Goal: Task Accomplishment & Management: Use online tool/utility

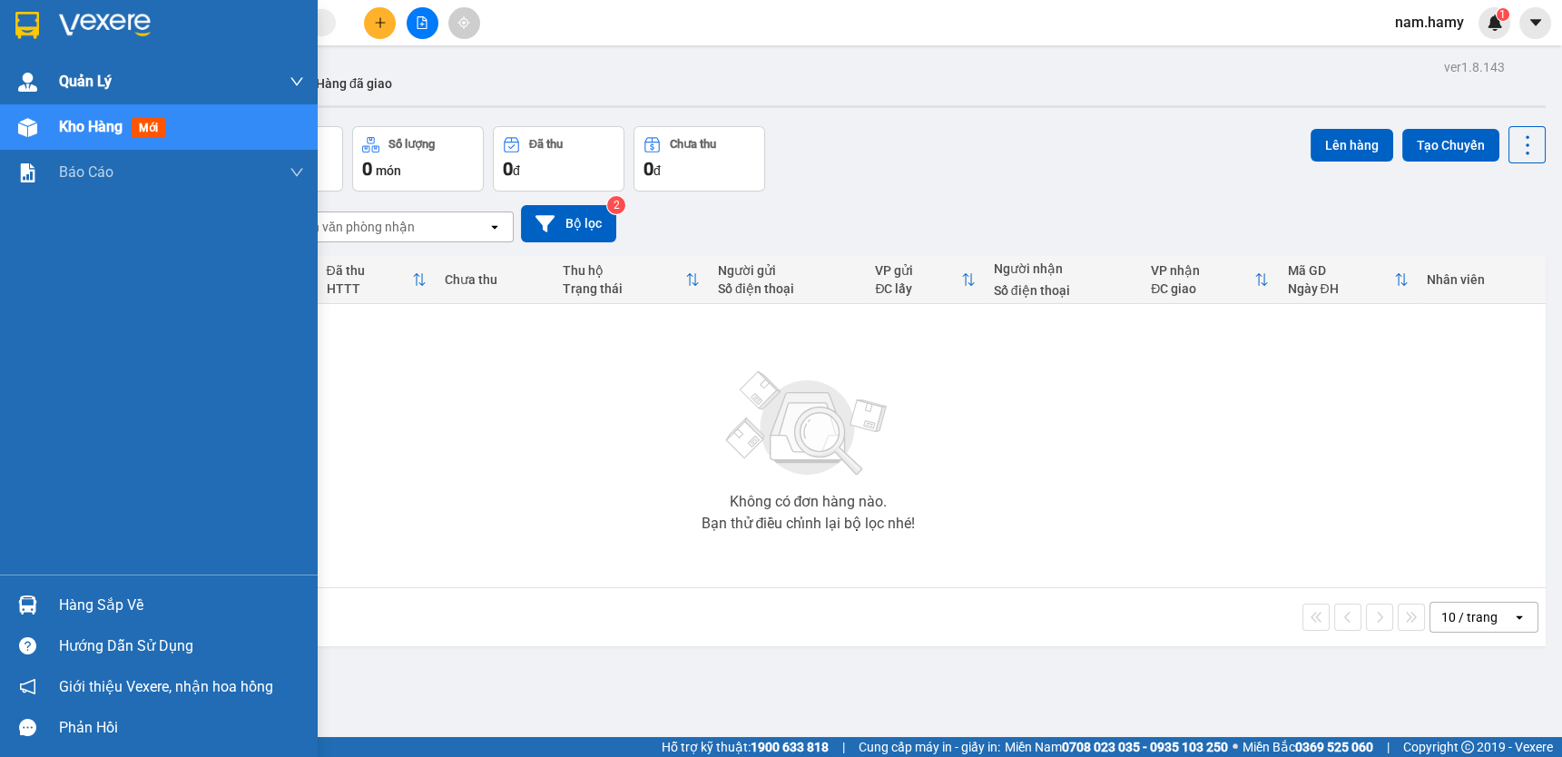
drag, startPoint x: 26, startPoint y: 120, endPoint x: 248, endPoint y: 73, distance: 226.4
click at [26, 119] on img at bounding box center [27, 127] width 19 height 19
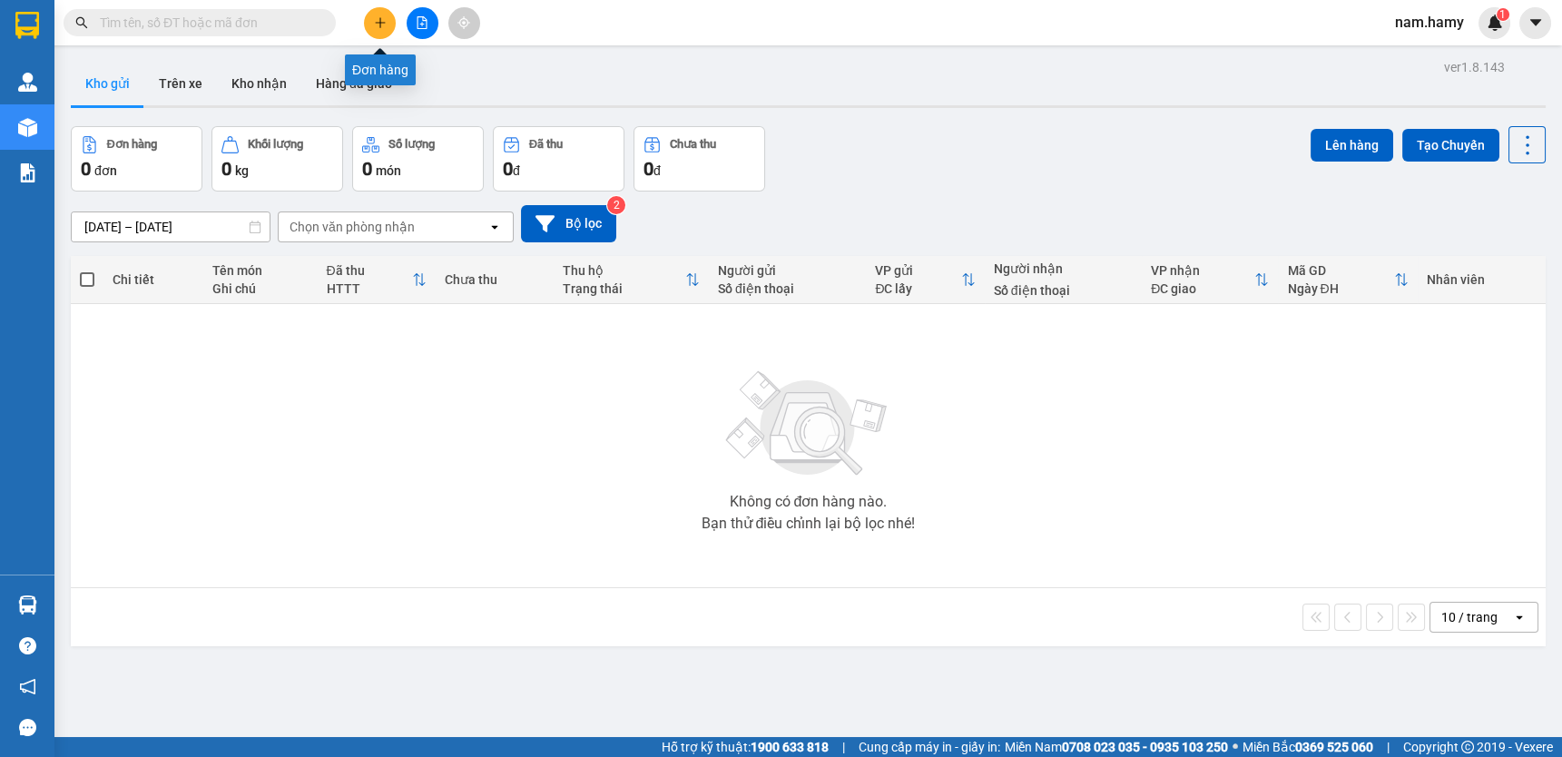
click at [375, 28] on icon "plus" at bounding box center [380, 22] width 13 height 13
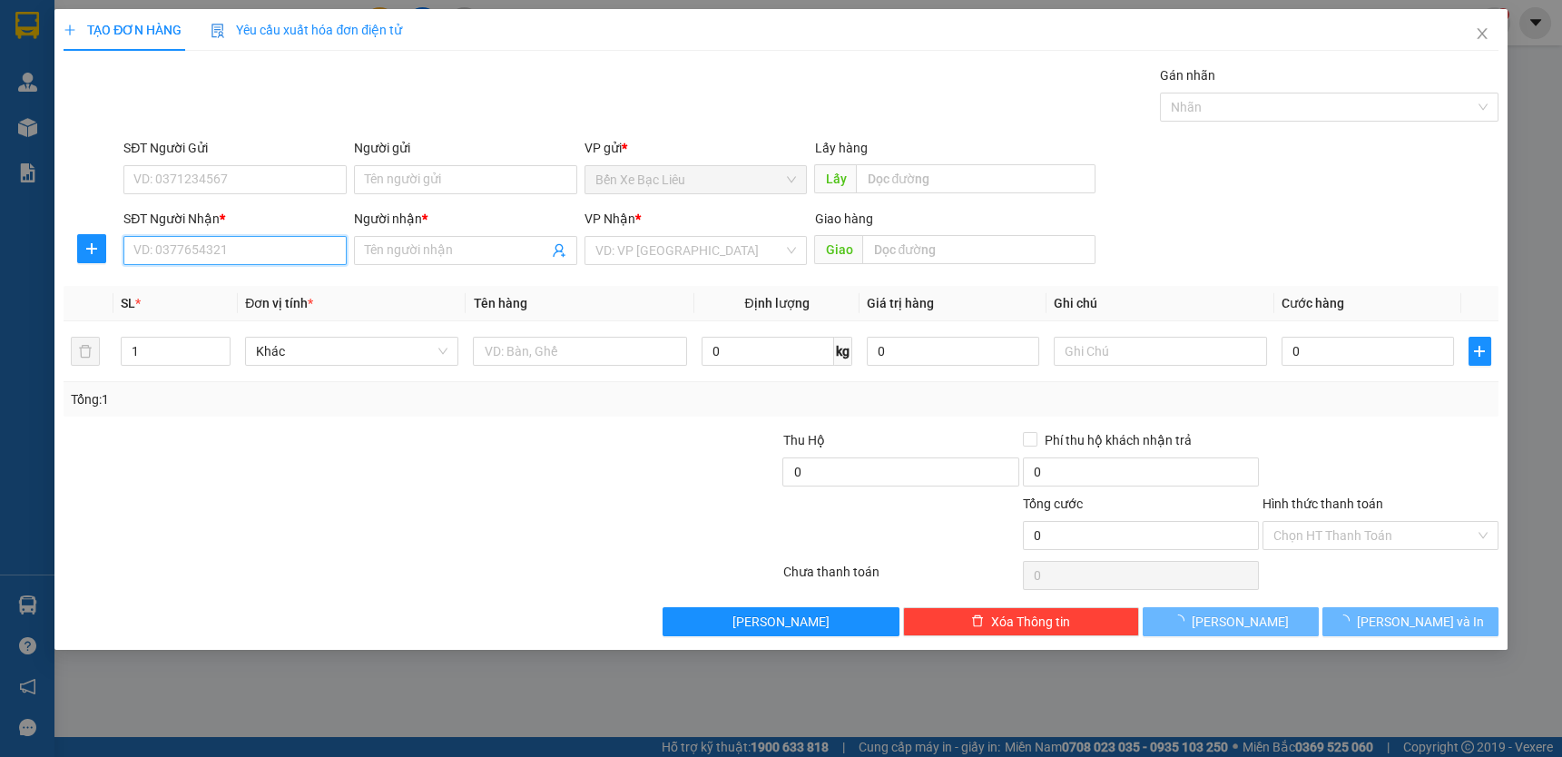
click at [288, 248] on input "SĐT Người Nhận *" at bounding box center [234, 250] width 223 height 29
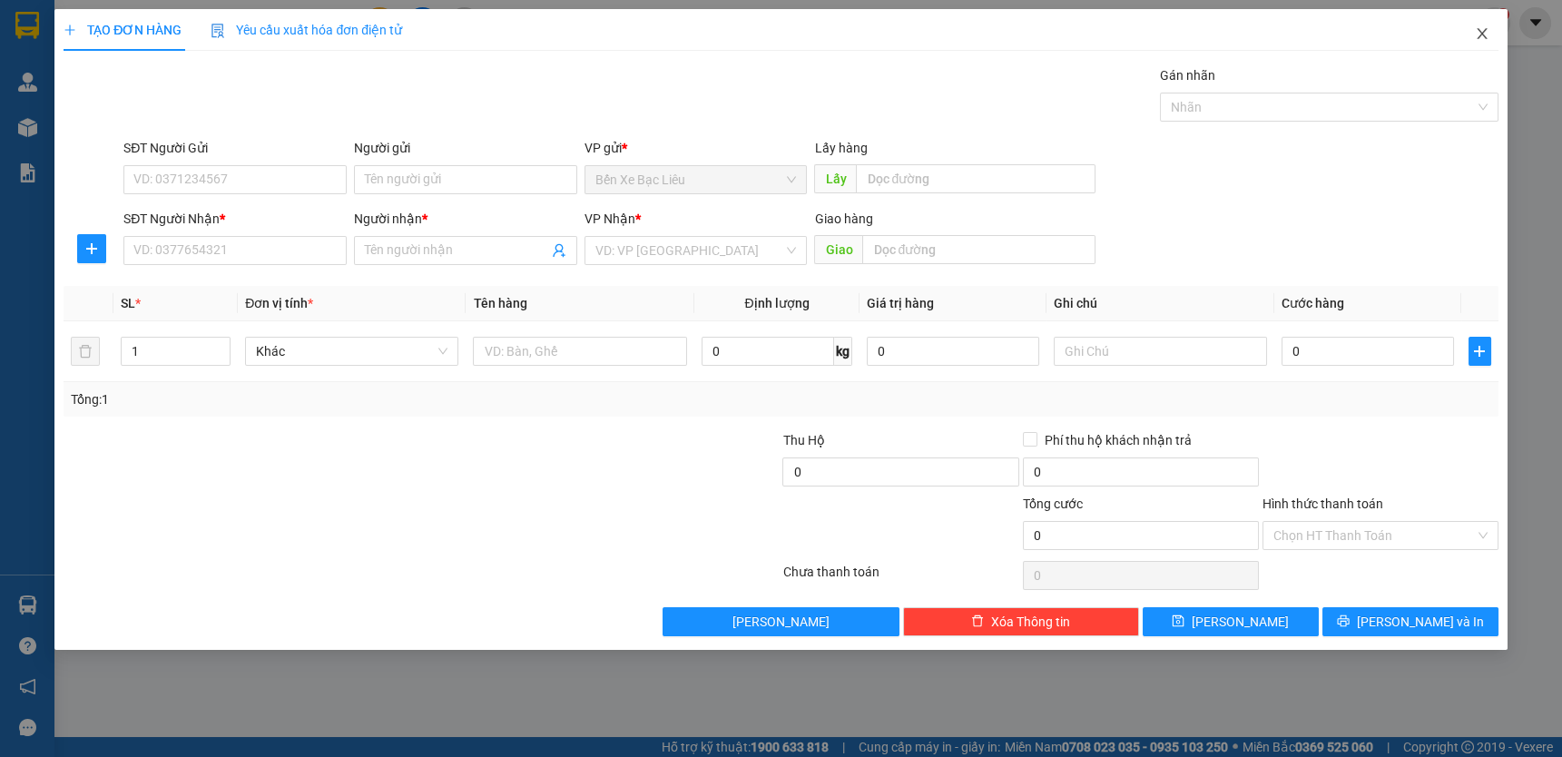
click at [1474, 36] on icon "close" at bounding box center [1481, 33] width 15 height 15
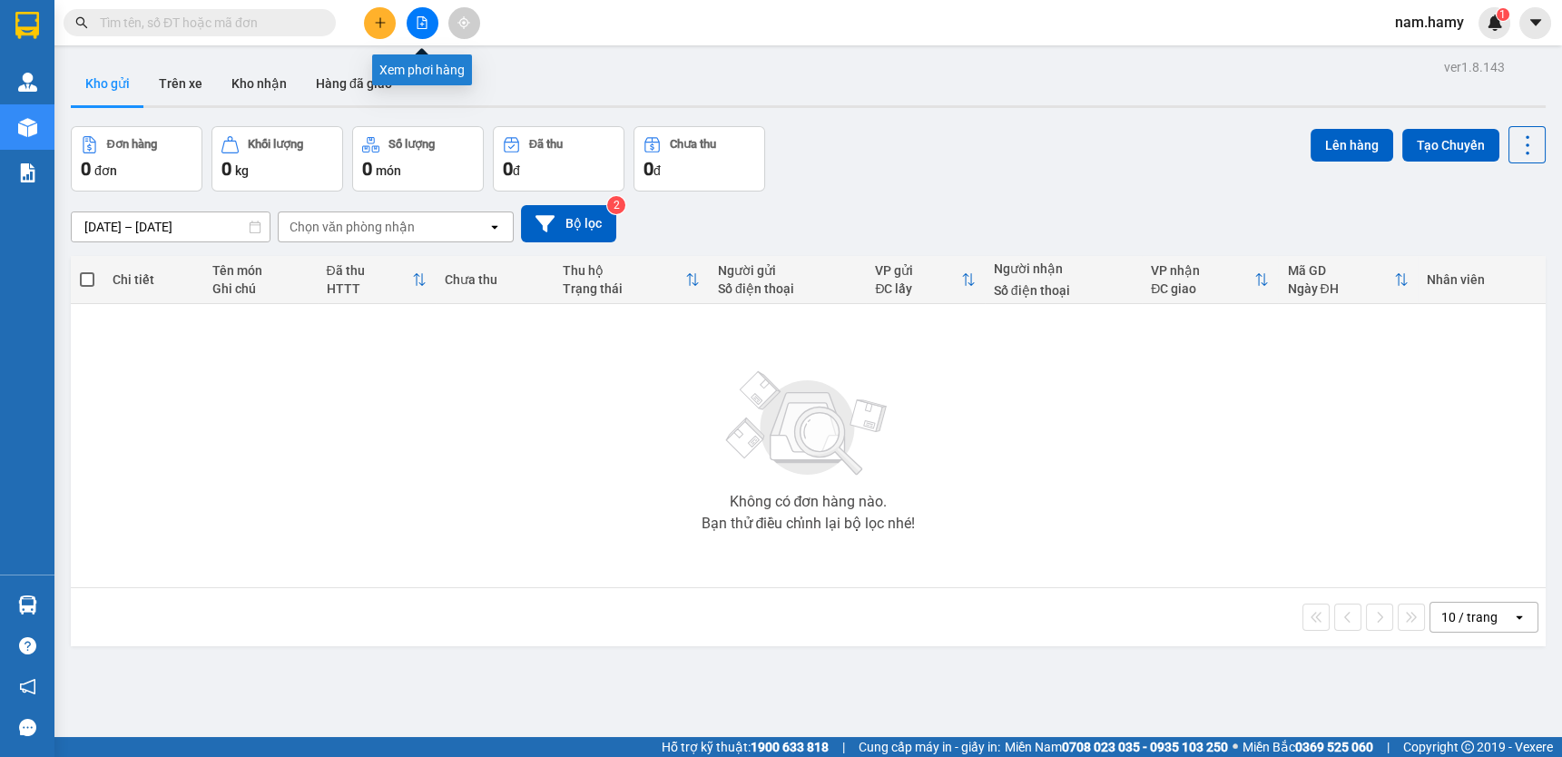
click at [431, 24] on button at bounding box center [422, 23] width 32 height 32
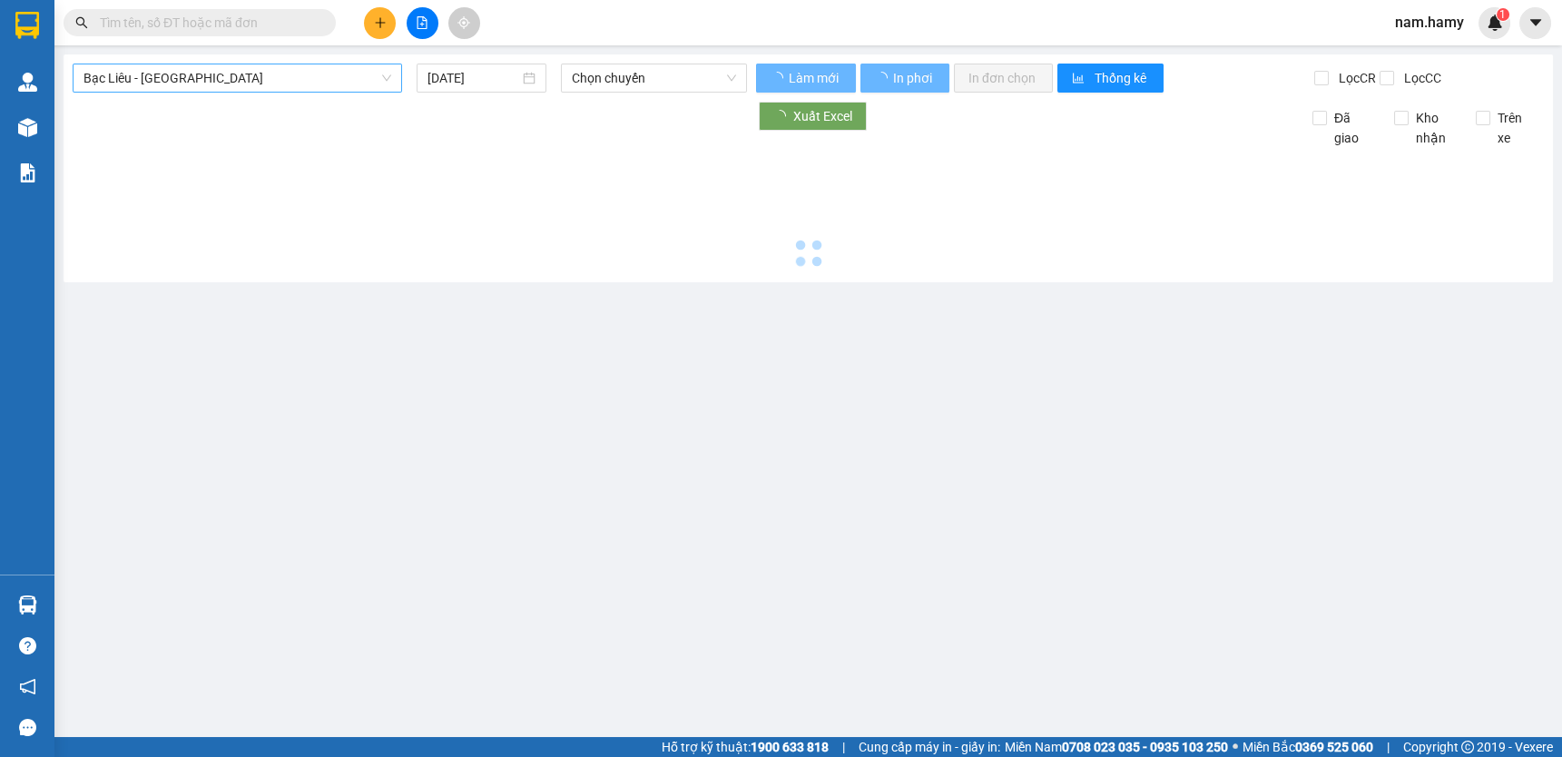
type input "[DATE]"
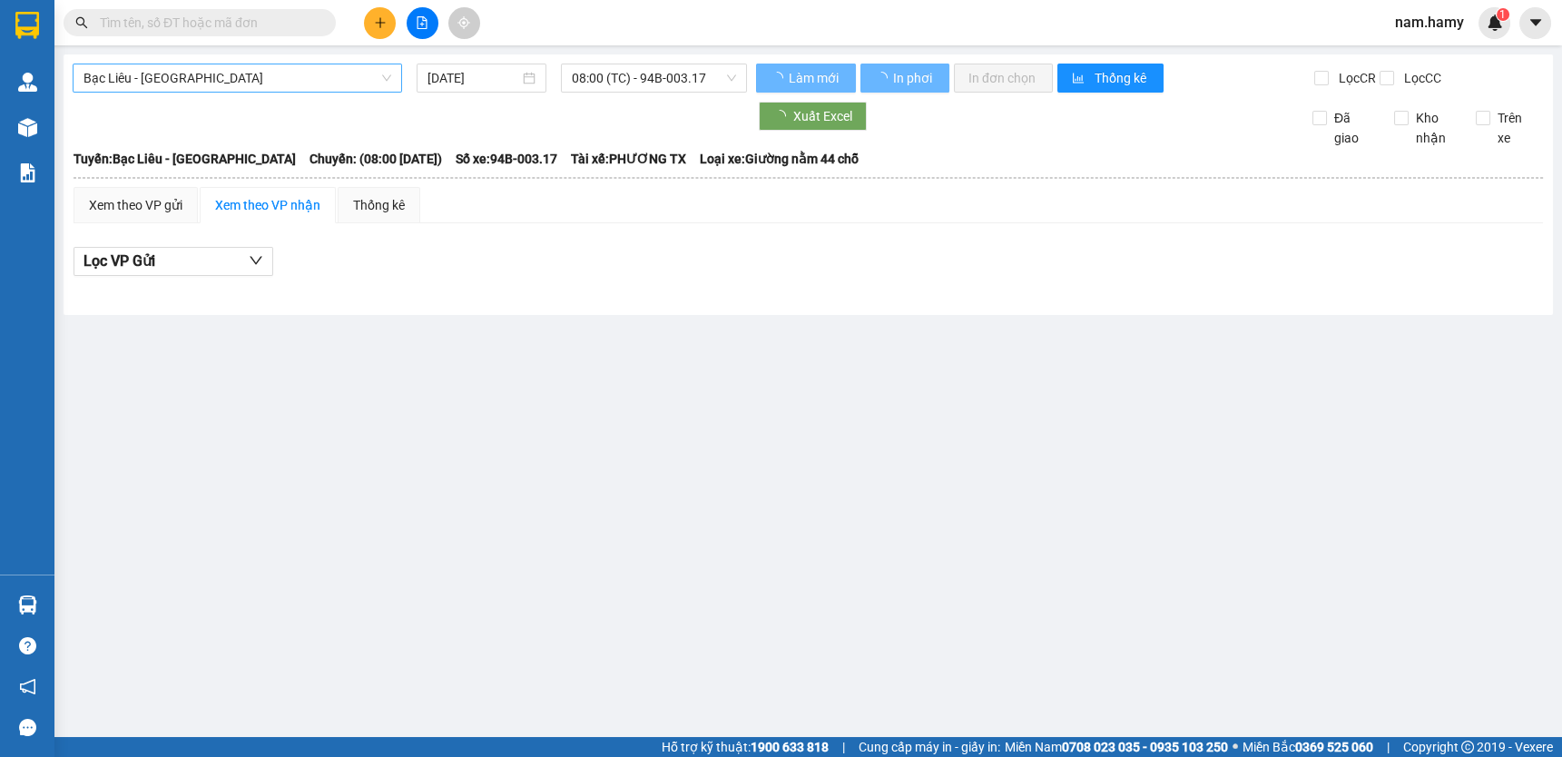
click at [315, 72] on span "Bạc Liêu - [GEOGRAPHIC_DATA]" at bounding box center [237, 77] width 308 height 27
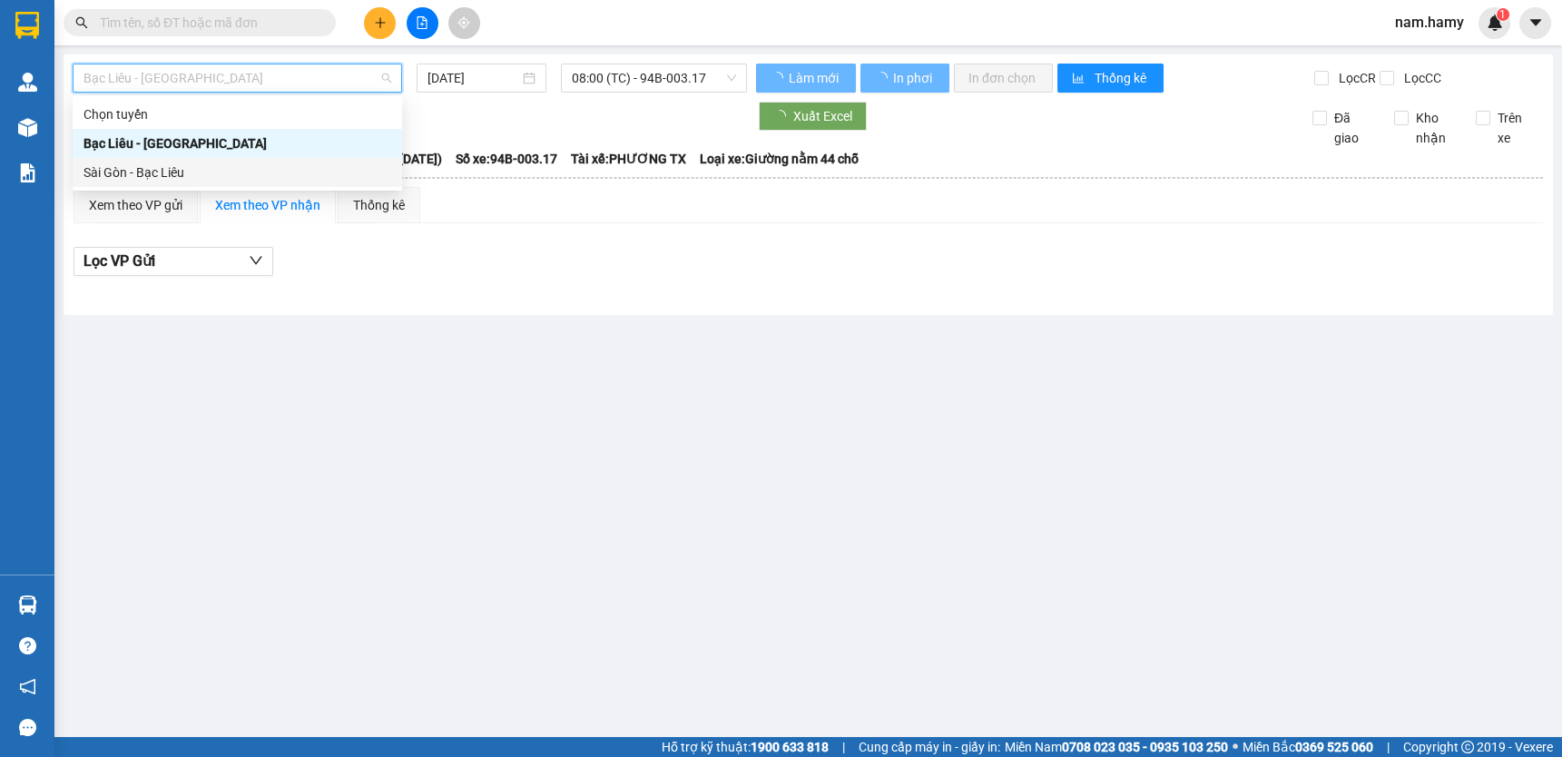
click at [243, 170] on div "Sài Gòn - Bạc Liêu" at bounding box center [237, 172] width 308 height 20
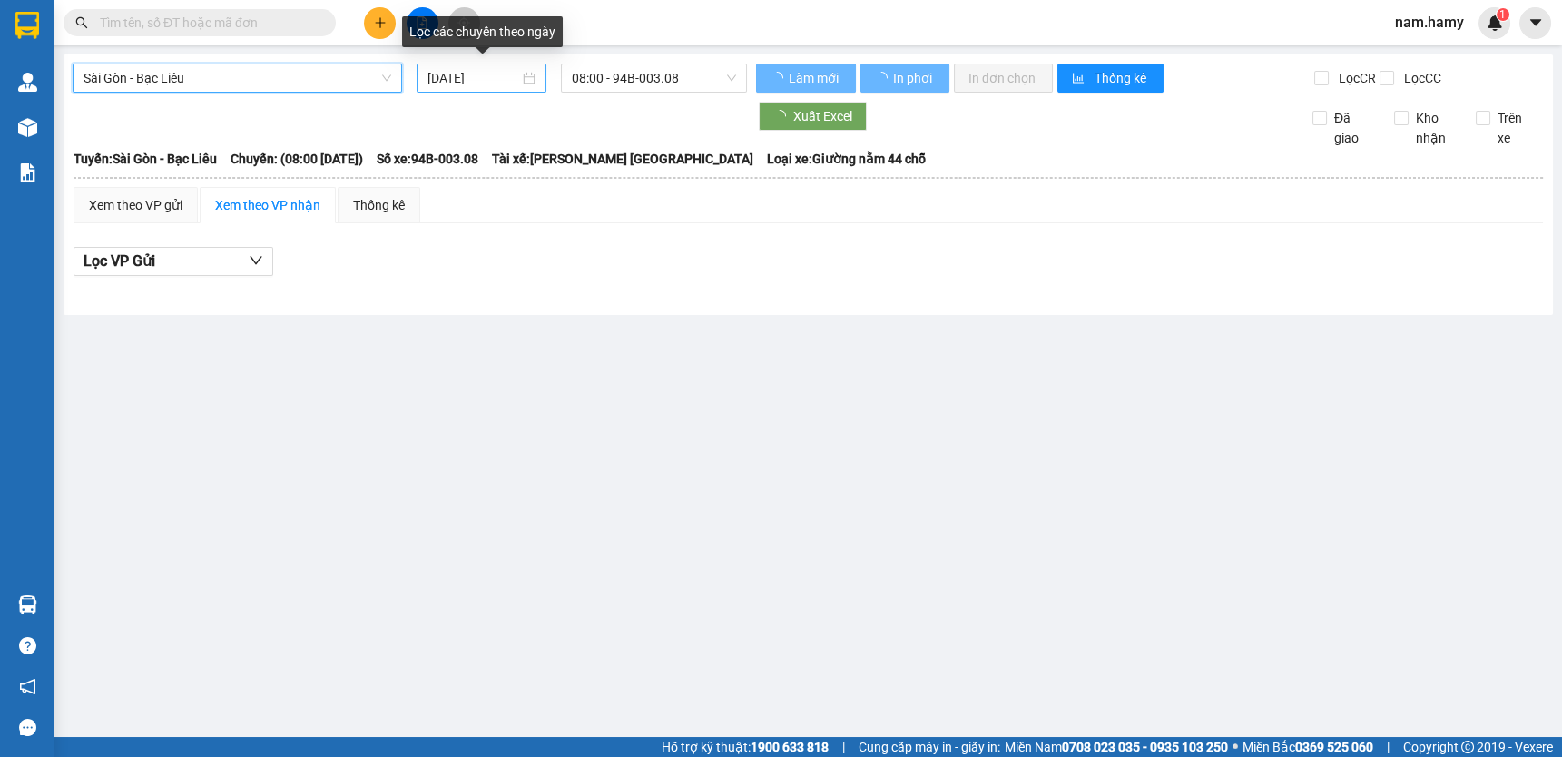
click at [524, 81] on div "[DATE]" at bounding box center [480, 78] width 107 height 20
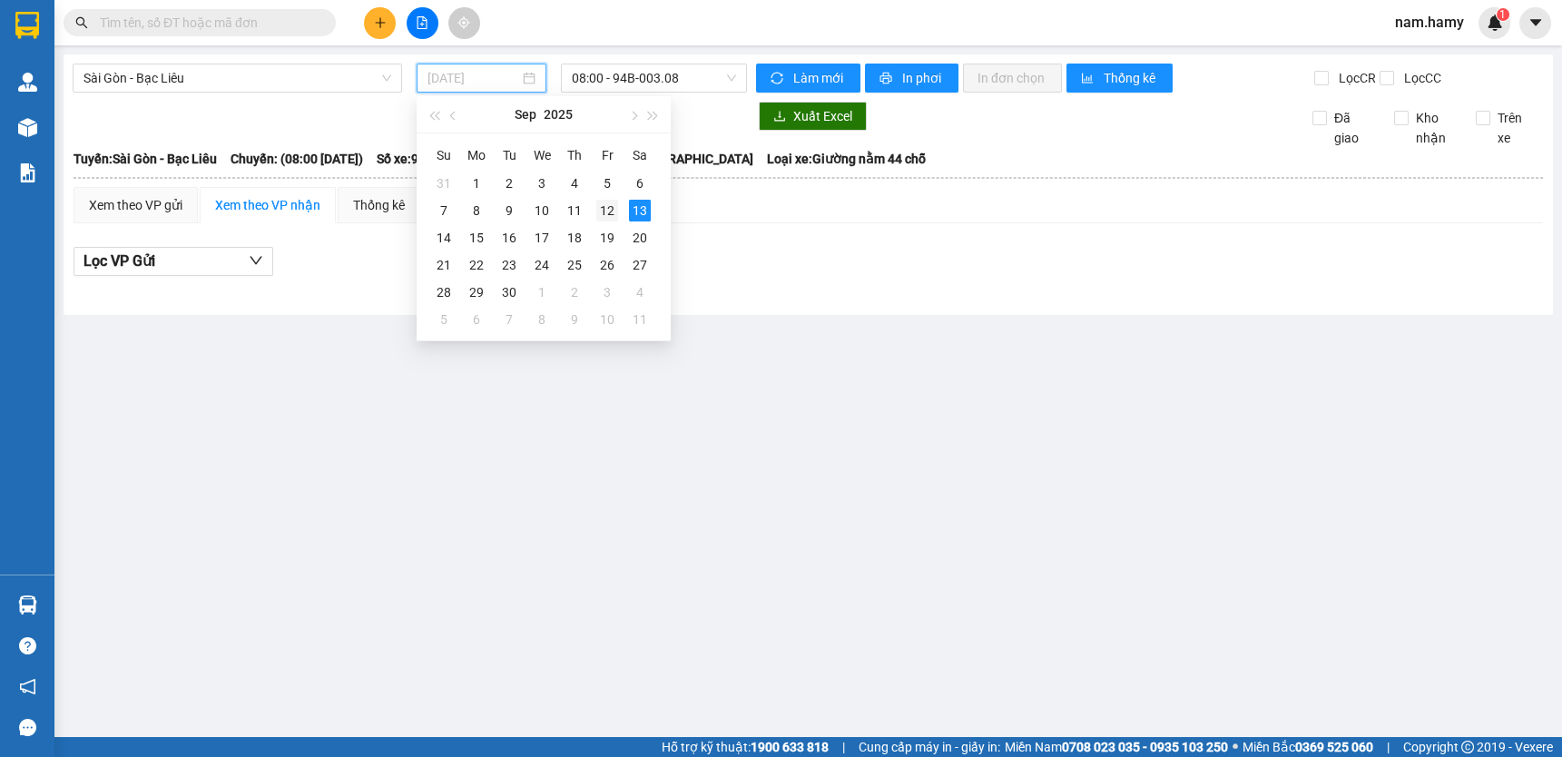
click at [606, 207] on div "12" at bounding box center [607, 211] width 22 height 22
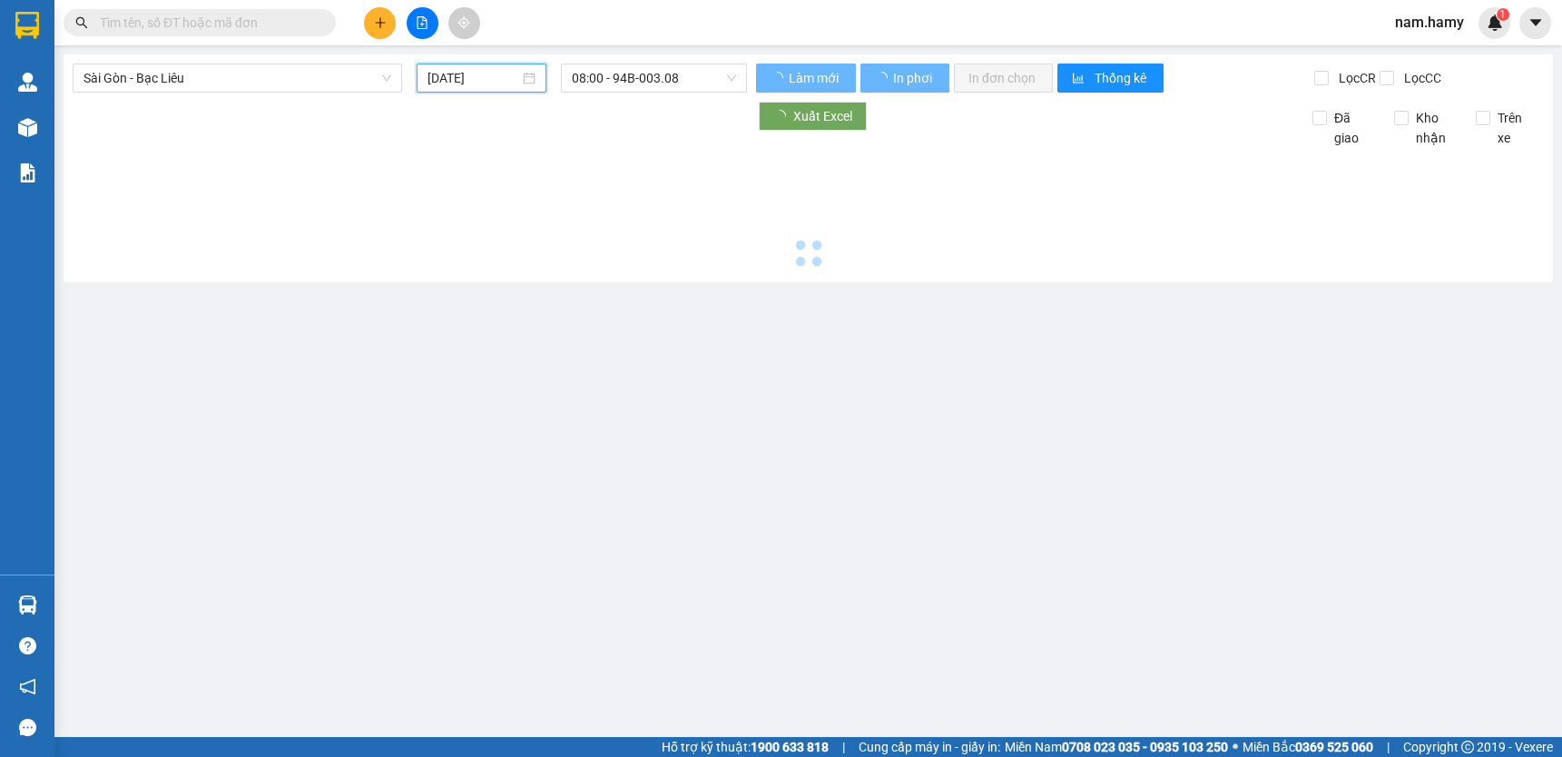
type input "[DATE]"
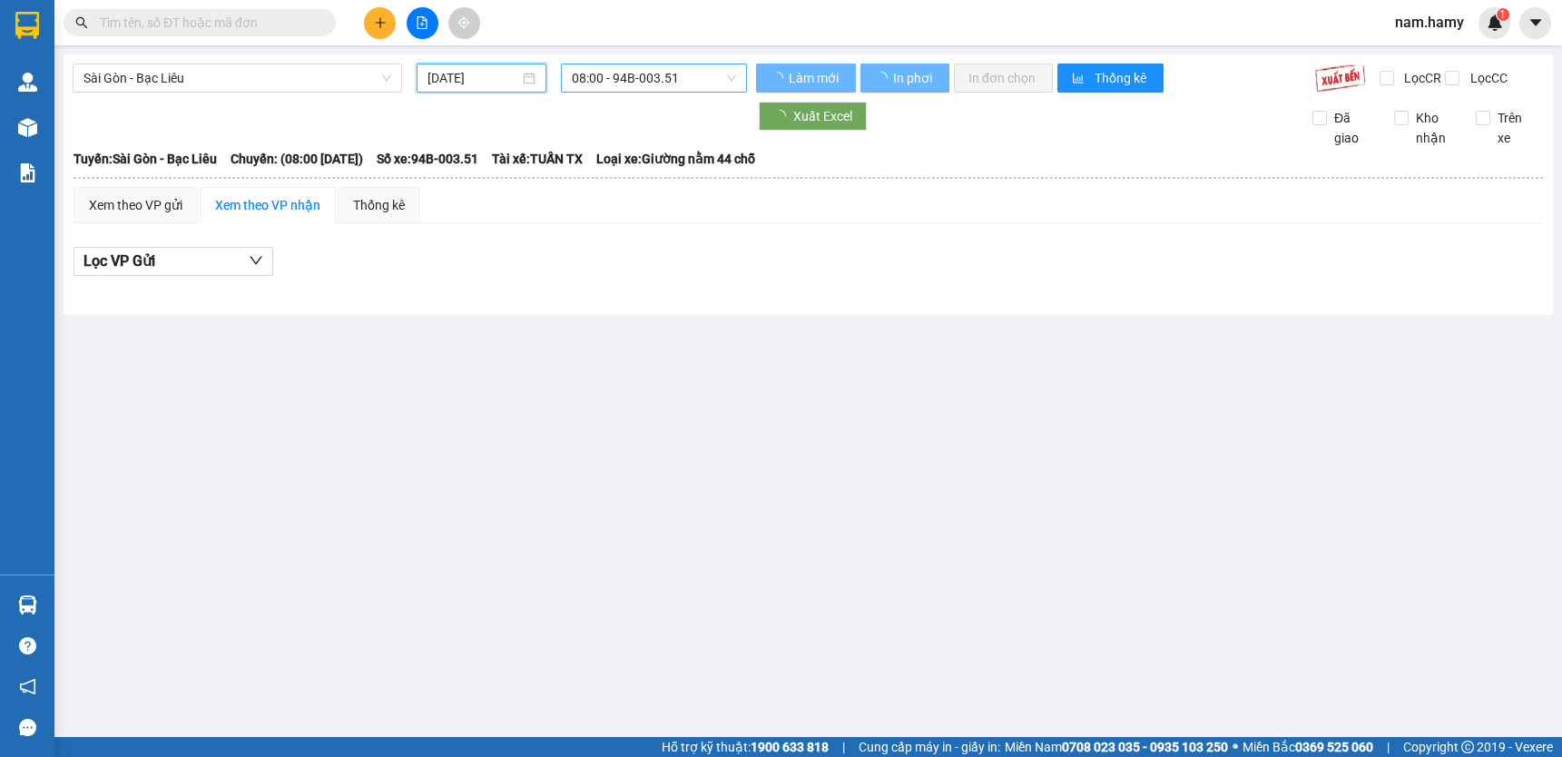
click at [703, 80] on span "08:00 - 94B-003.51" at bounding box center [654, 77] width 164 height 27
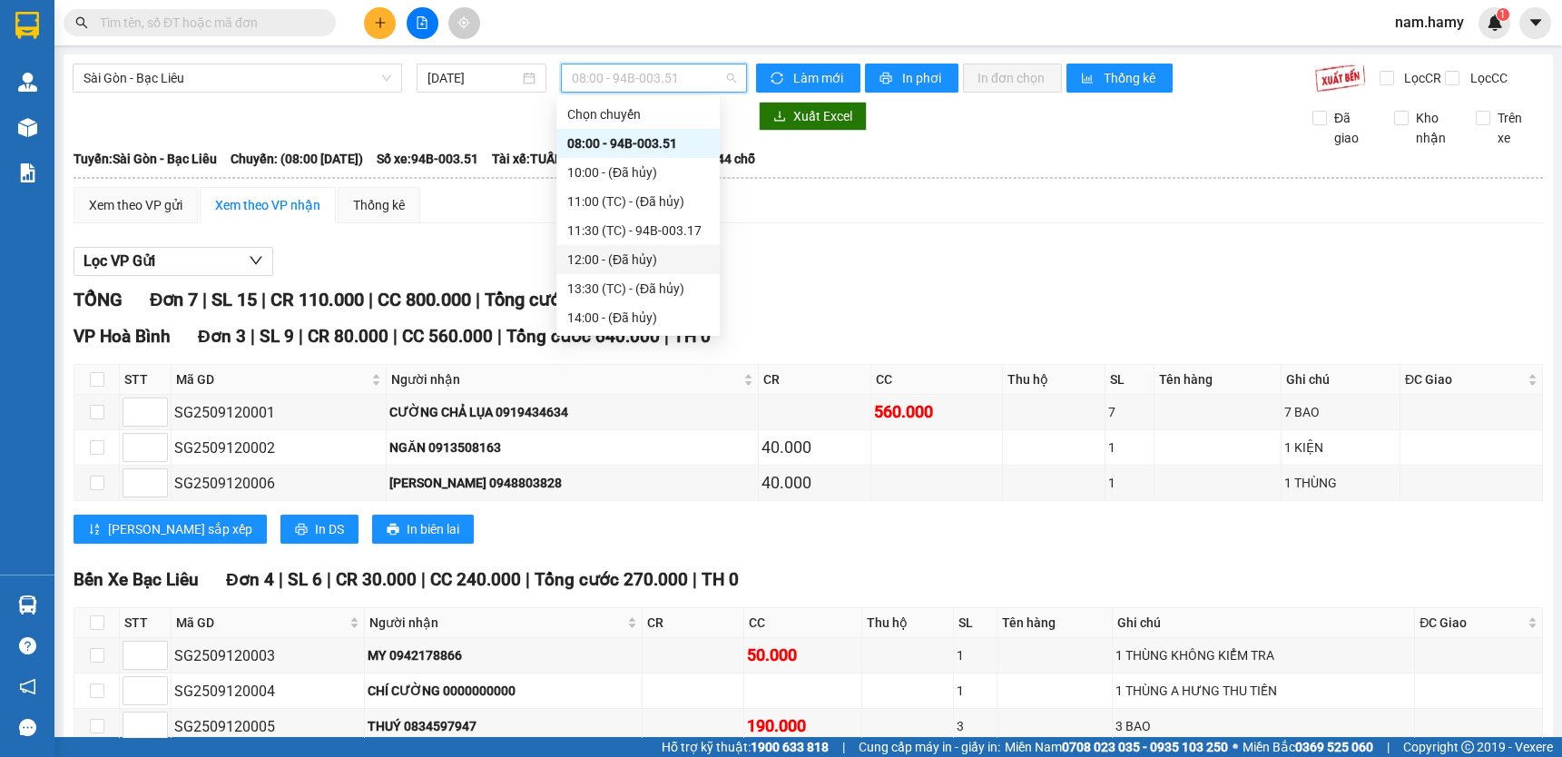
scroll to position [57, 0]
click at [638, 289] on div "20:00 - 94B-003.31" at bounding box center [638, 289] width 142 height 20
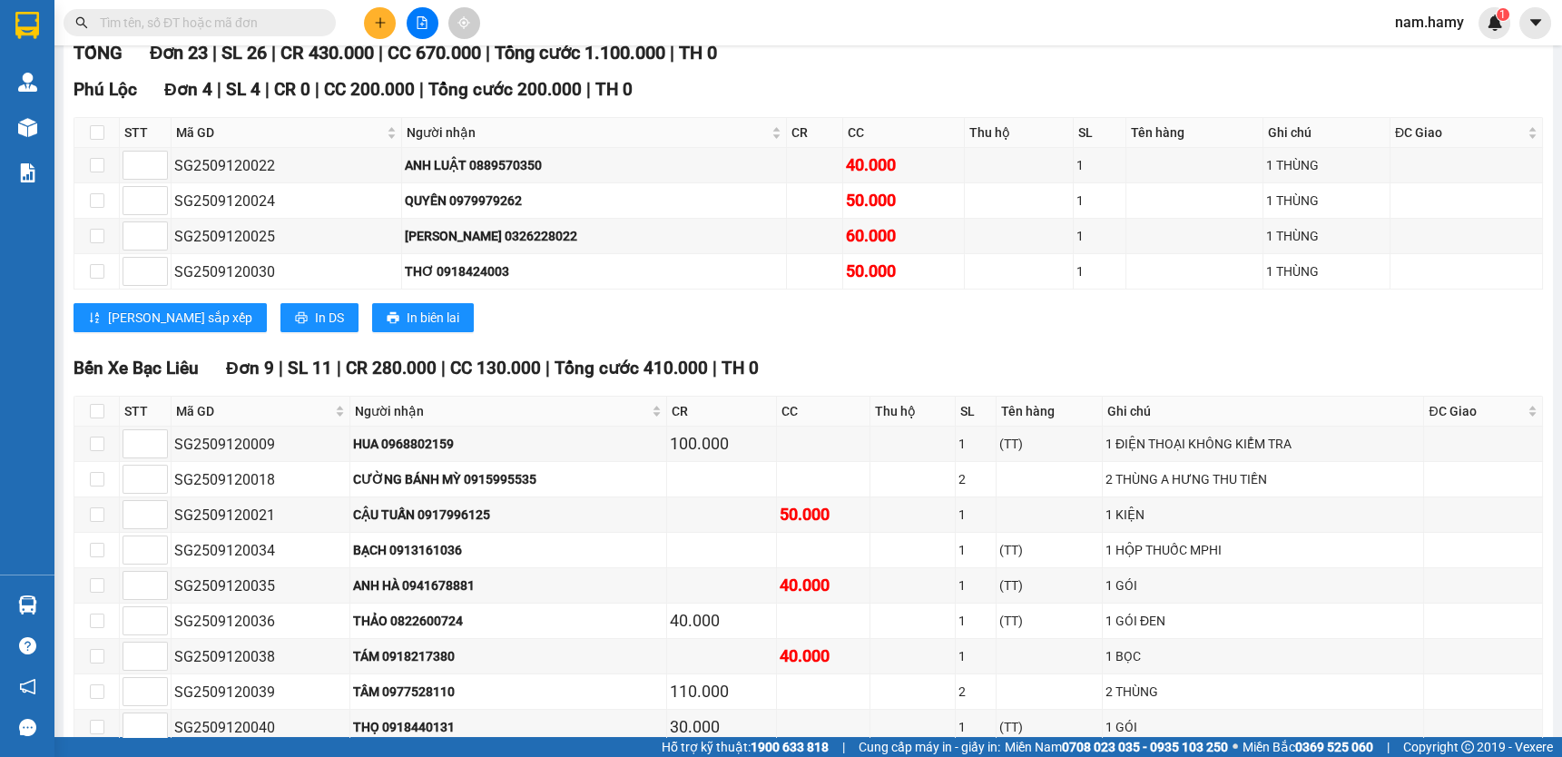
scroll to position [412, 0]
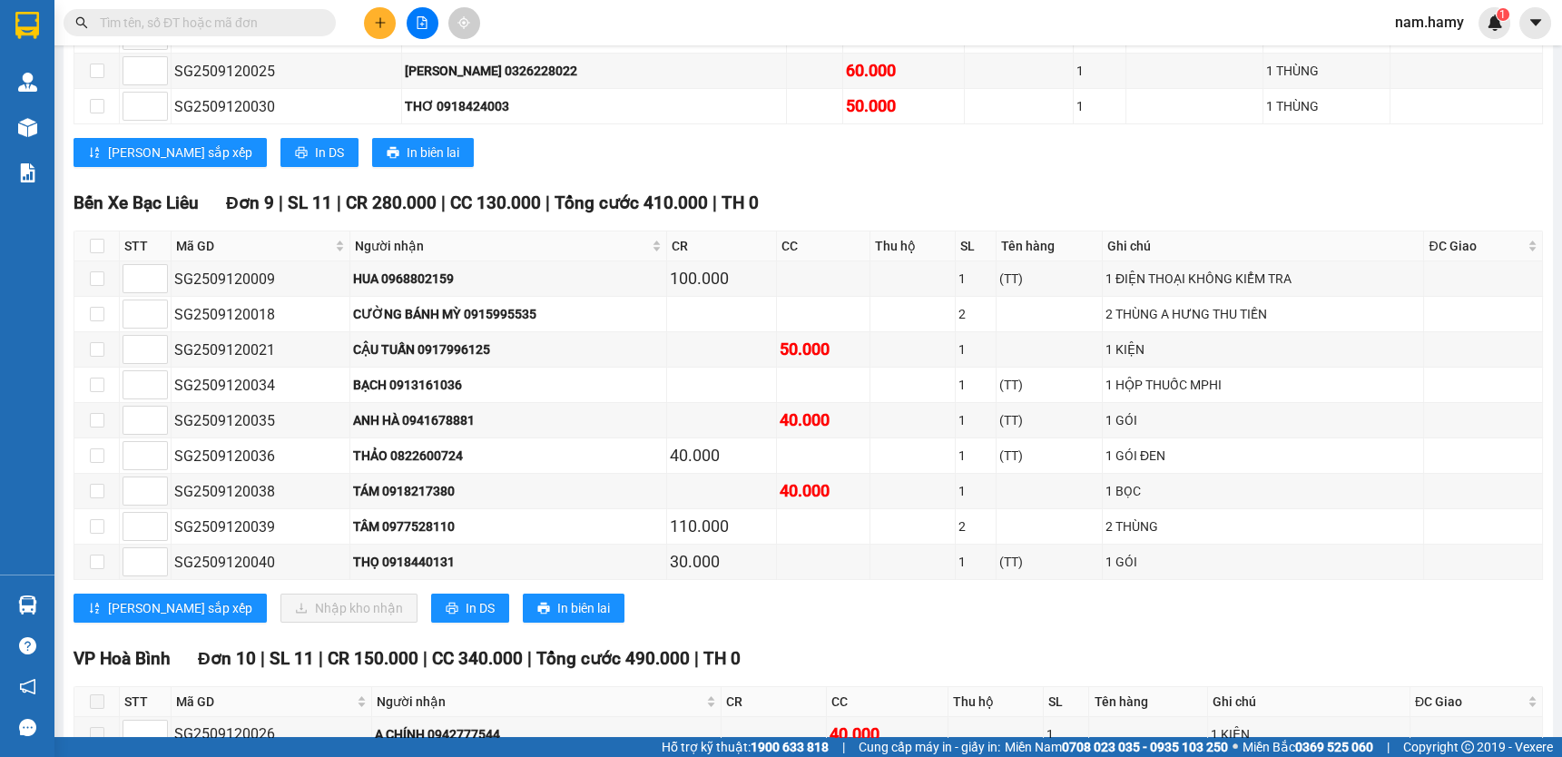
click at [110, 255] on th at bounding box center [96, 246] width 45 height 30
drag, startPoint x: 99, startPoint y: 255, endPoint x: 119, endPoint y: 256, distance: 20.0
click at [99, 253] on input "checkbox" at bounding box center [97, 246] width 15 height 15
checkbox input "true"
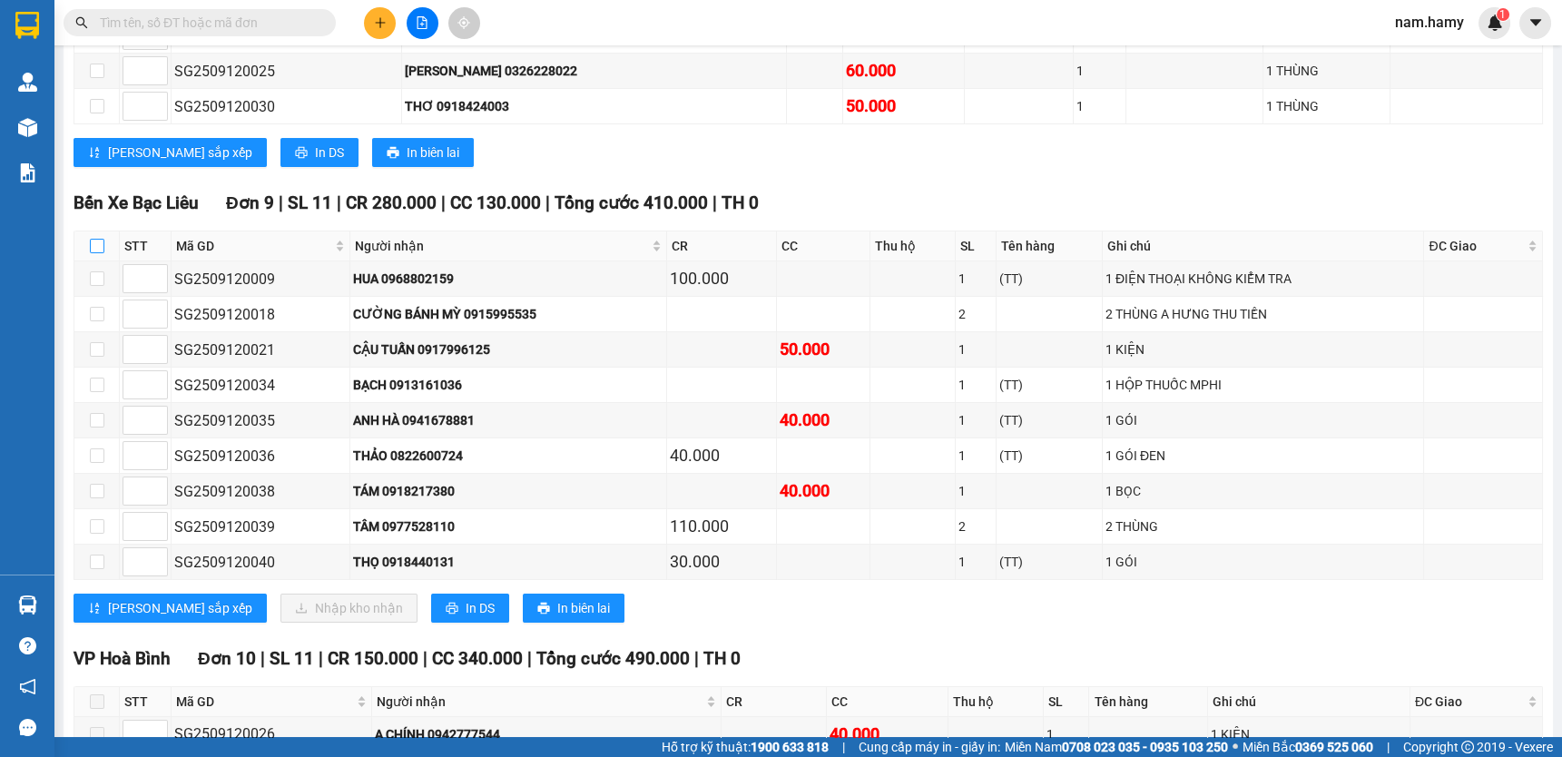
checkbox input "true"
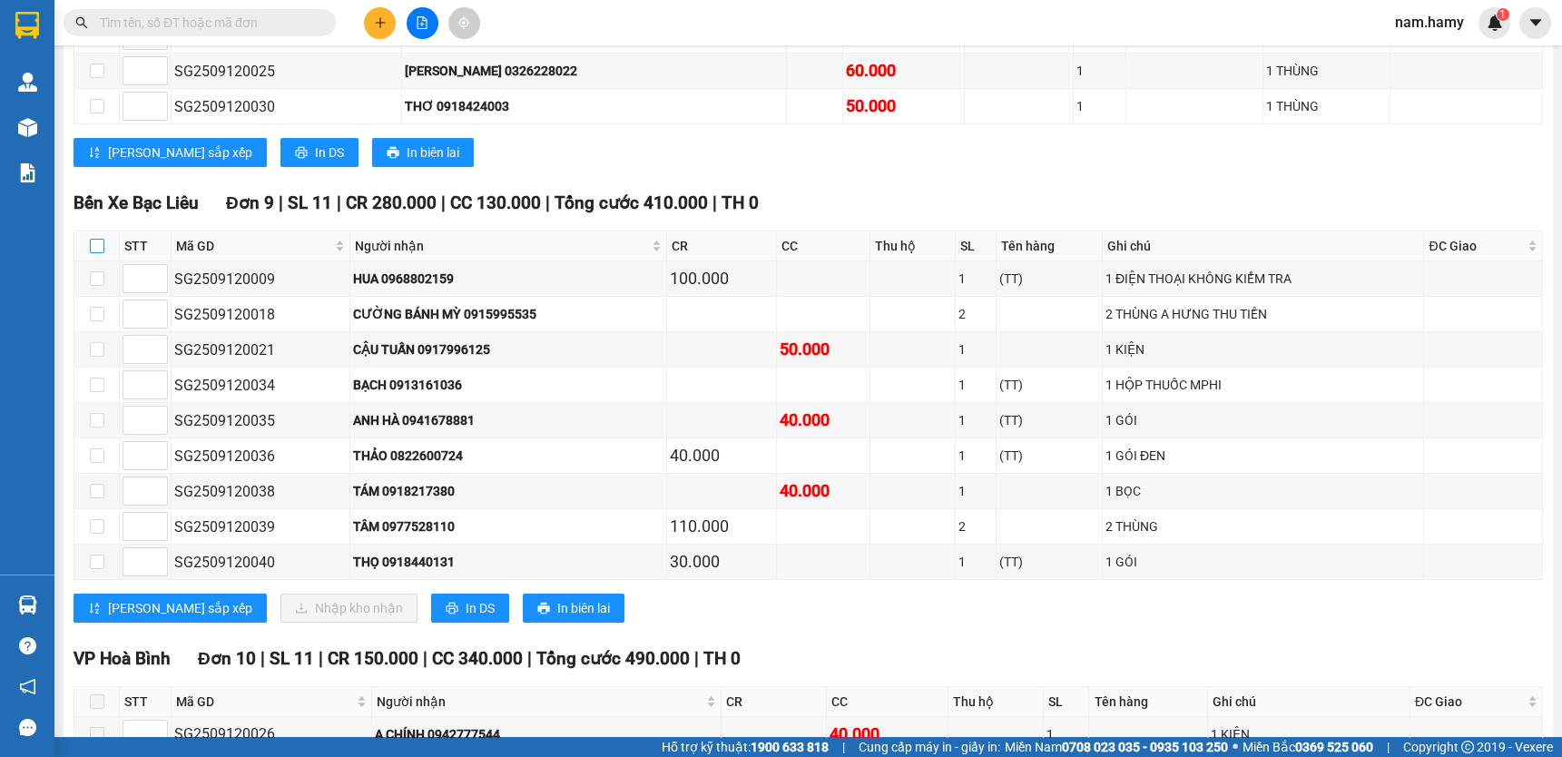
checkbox input "true"
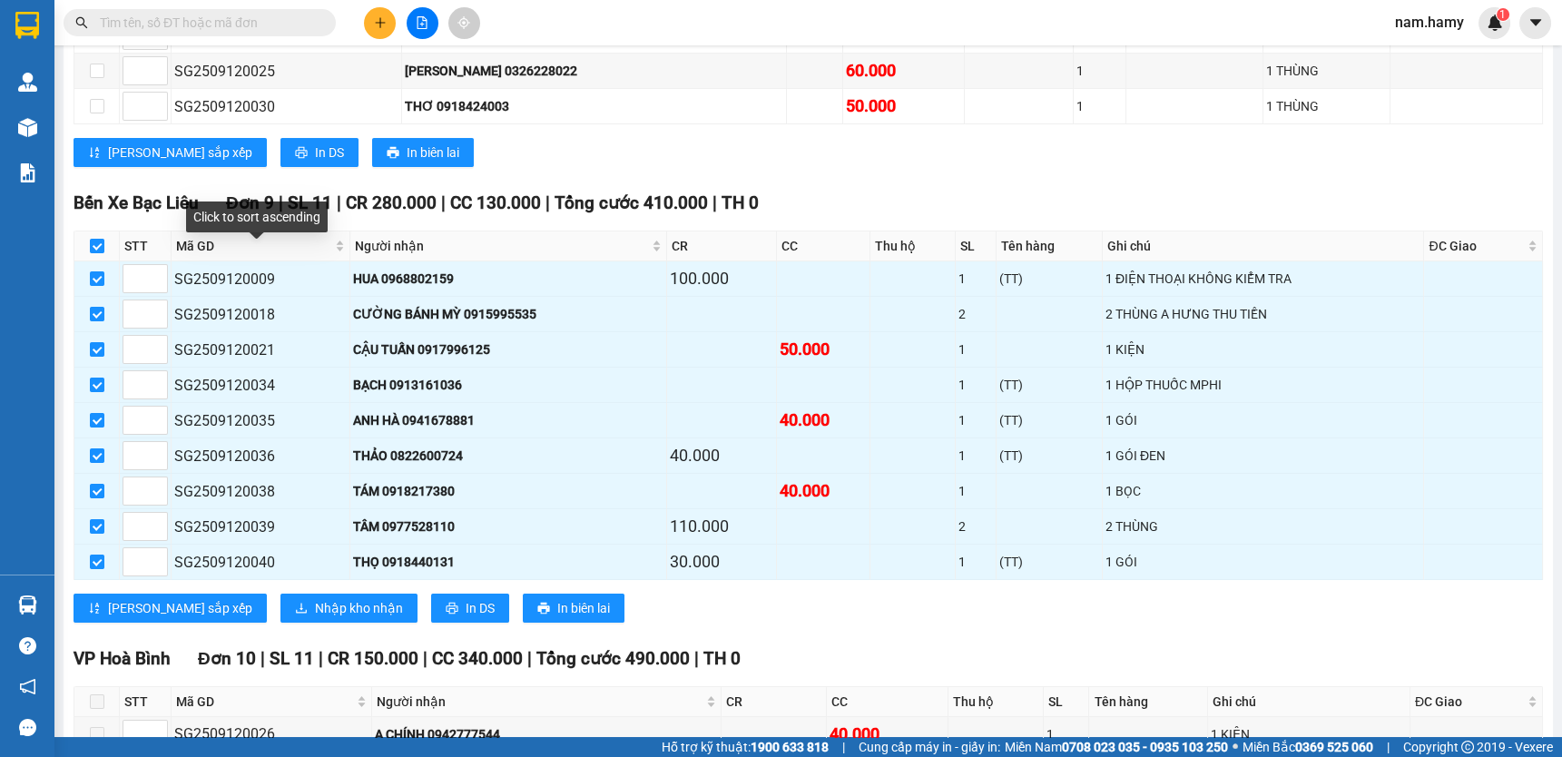
scroll to position [0, 0]
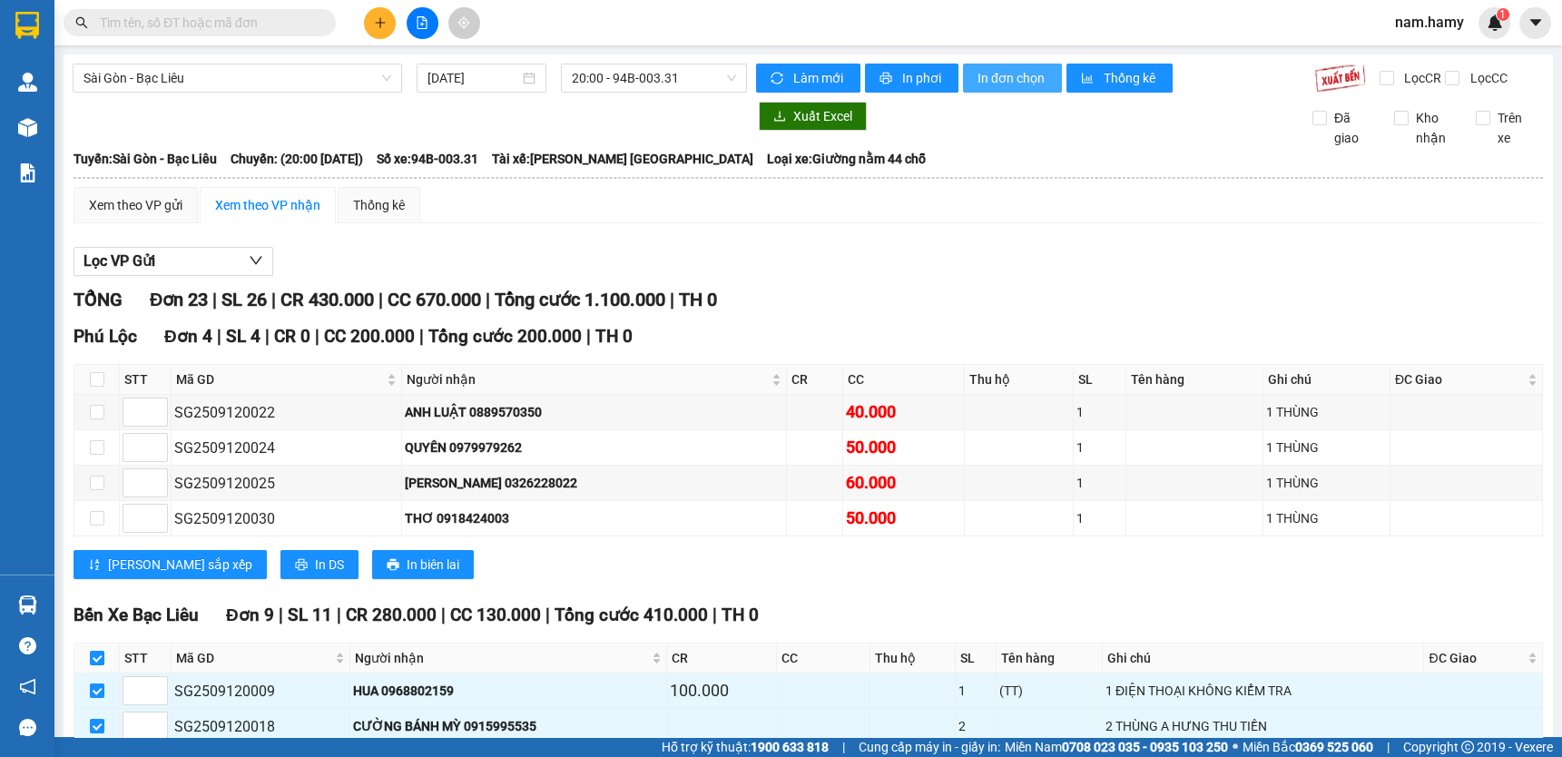
click at [1005, 79] on span "In đơn chọn" at bounding box center [1012, 78] width 70 height 20
click at [380, 28] on icon "plus" at bounding box center [380, 22] width 13 height 13
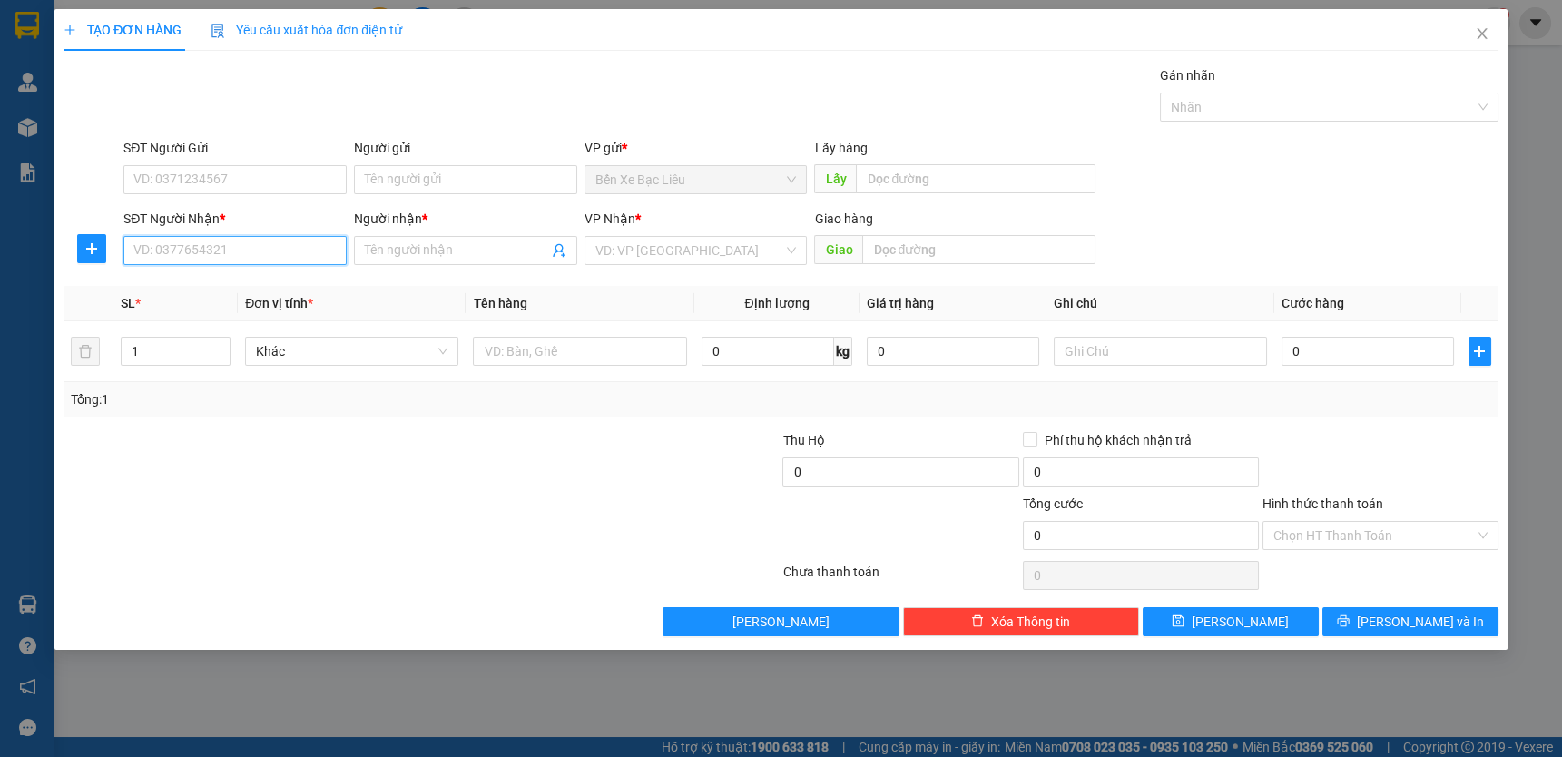
click at [308, 256] on input "SĐT Người Nhận *" at bounding box center [234, 250] width 223 height 29
type input "0907677672"
click at [293, 280] on div "0907677672 - [PERSON_NAME]" at bounding box center [234, 287] width 201 height 20
type input "ANH HOANH"
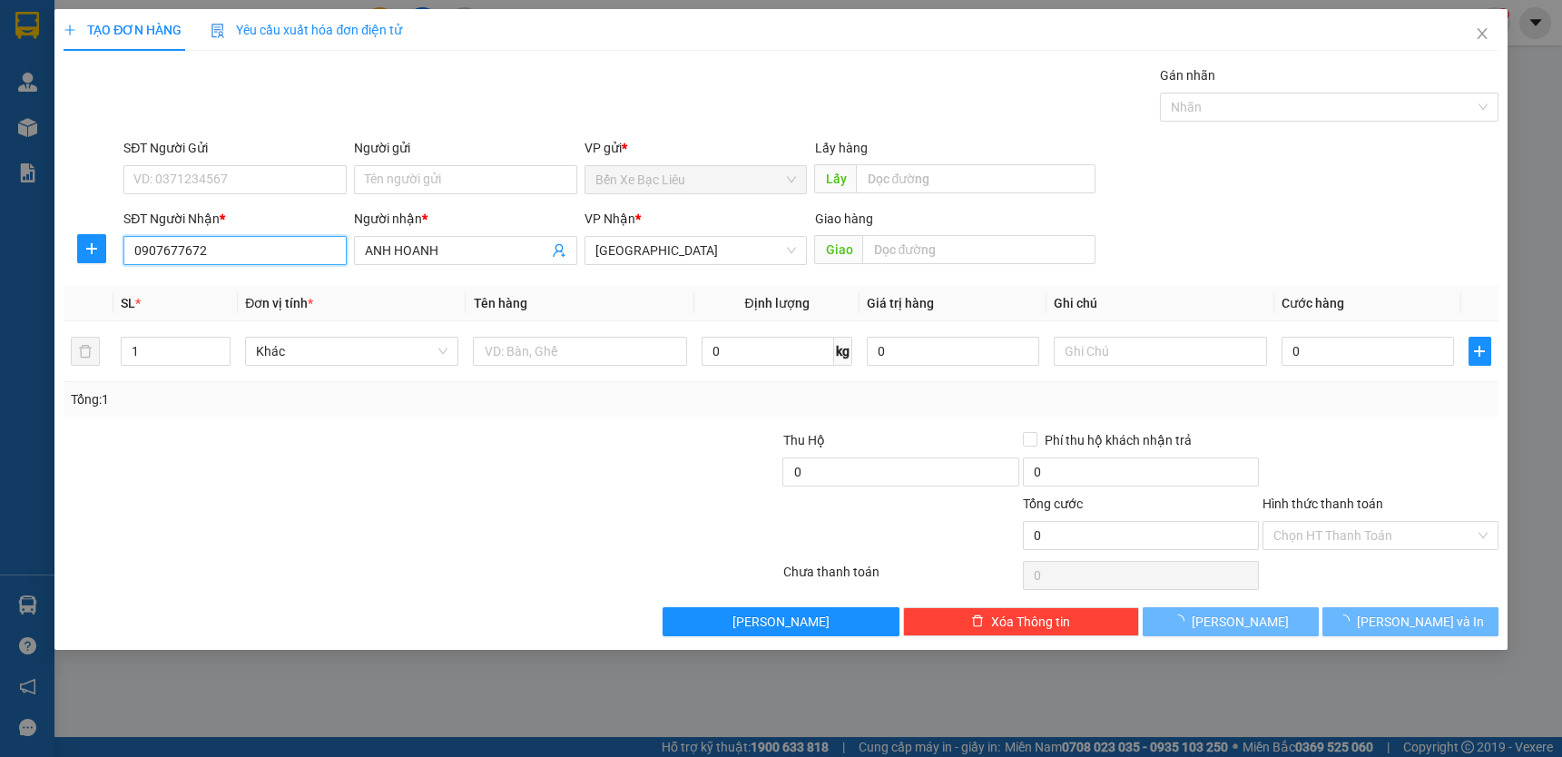
type input "50.000"
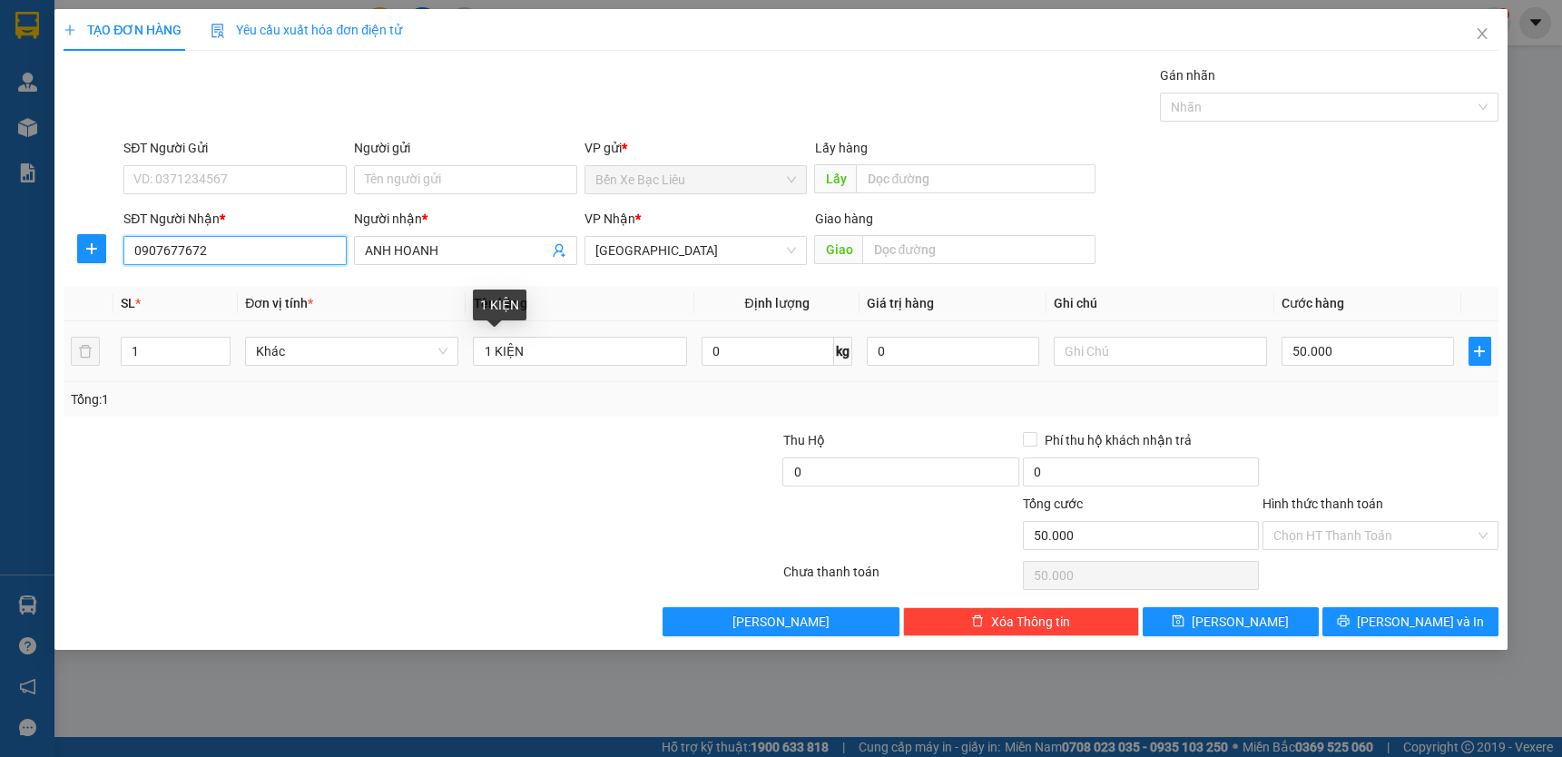
type input "0907677672"
click at [559, 365] on div "1 KIỆN" at bounding box center [579, 351] width 213 height 36
click at [563, 354] on input "1 KIỆN" at bounding box center [579, 351] width 213 height 29
type input "1 CỤC"
click at [1352, 343] on input "50.000" at bounding box center [1367, 351] width 172 height 29
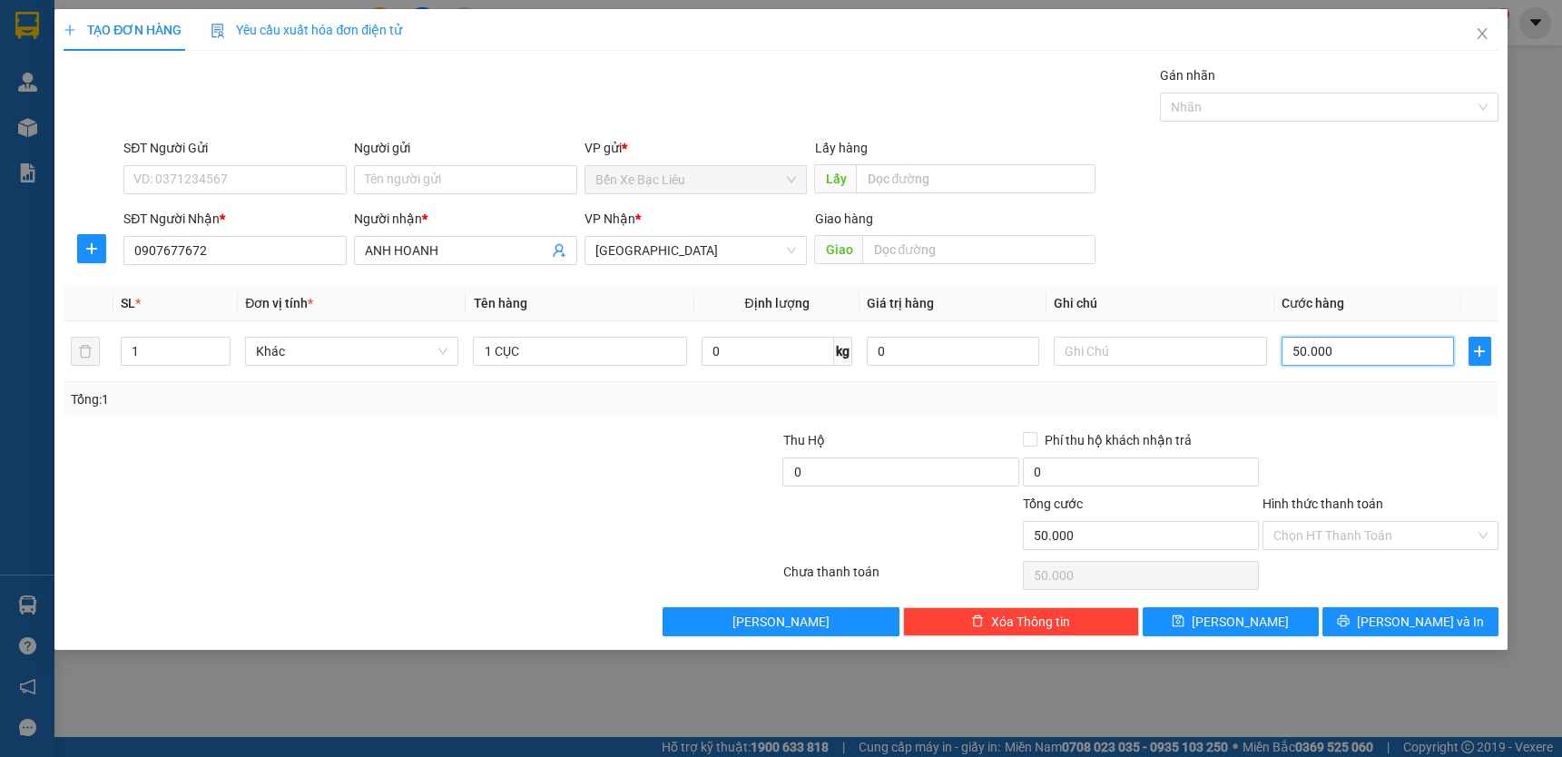
type input "0"
click at [1288, 352] on input "0" at bounding box center [1367, 351] width 172 height 29
type input "10"
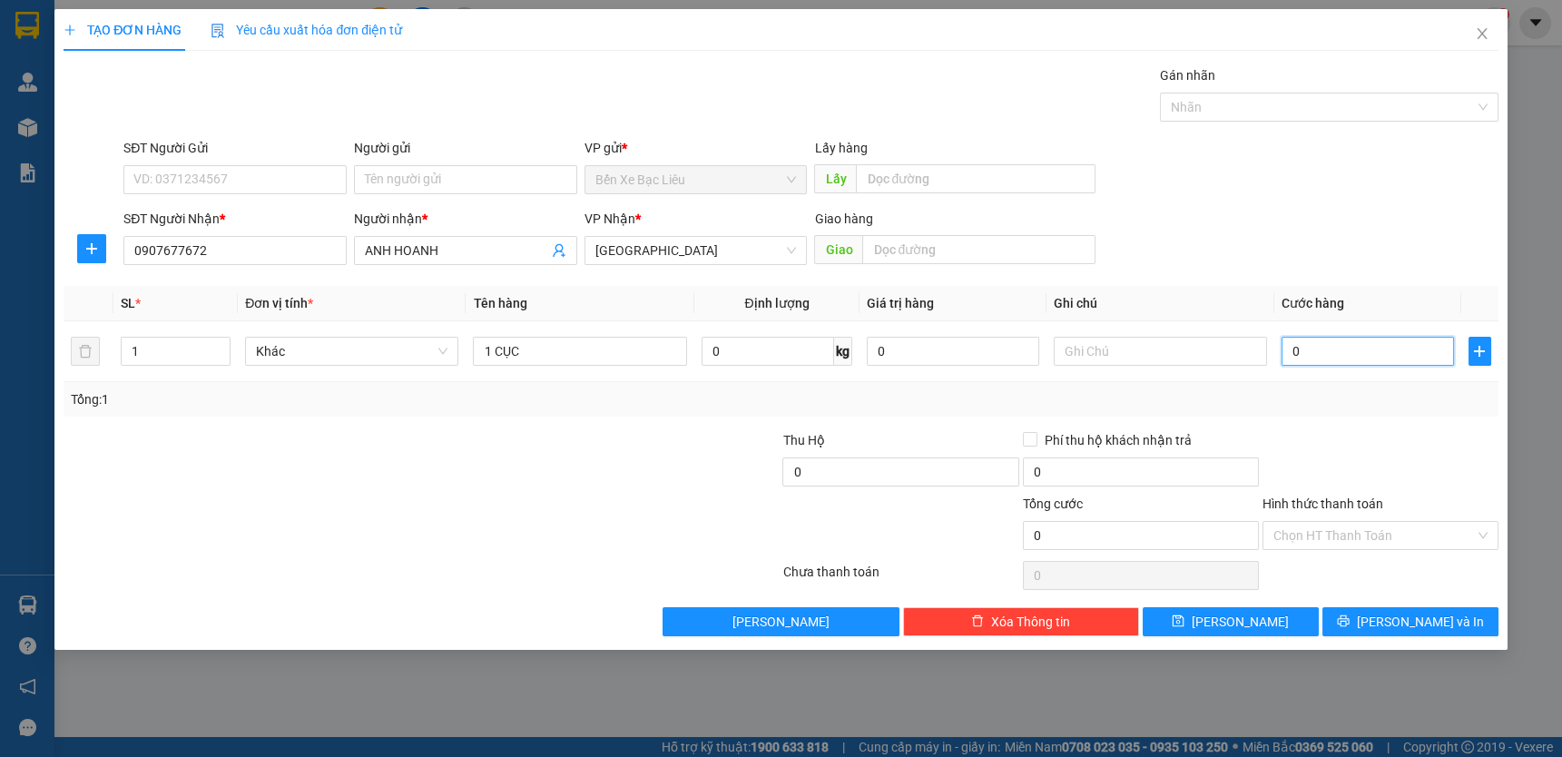
type input "10"
type input "100"
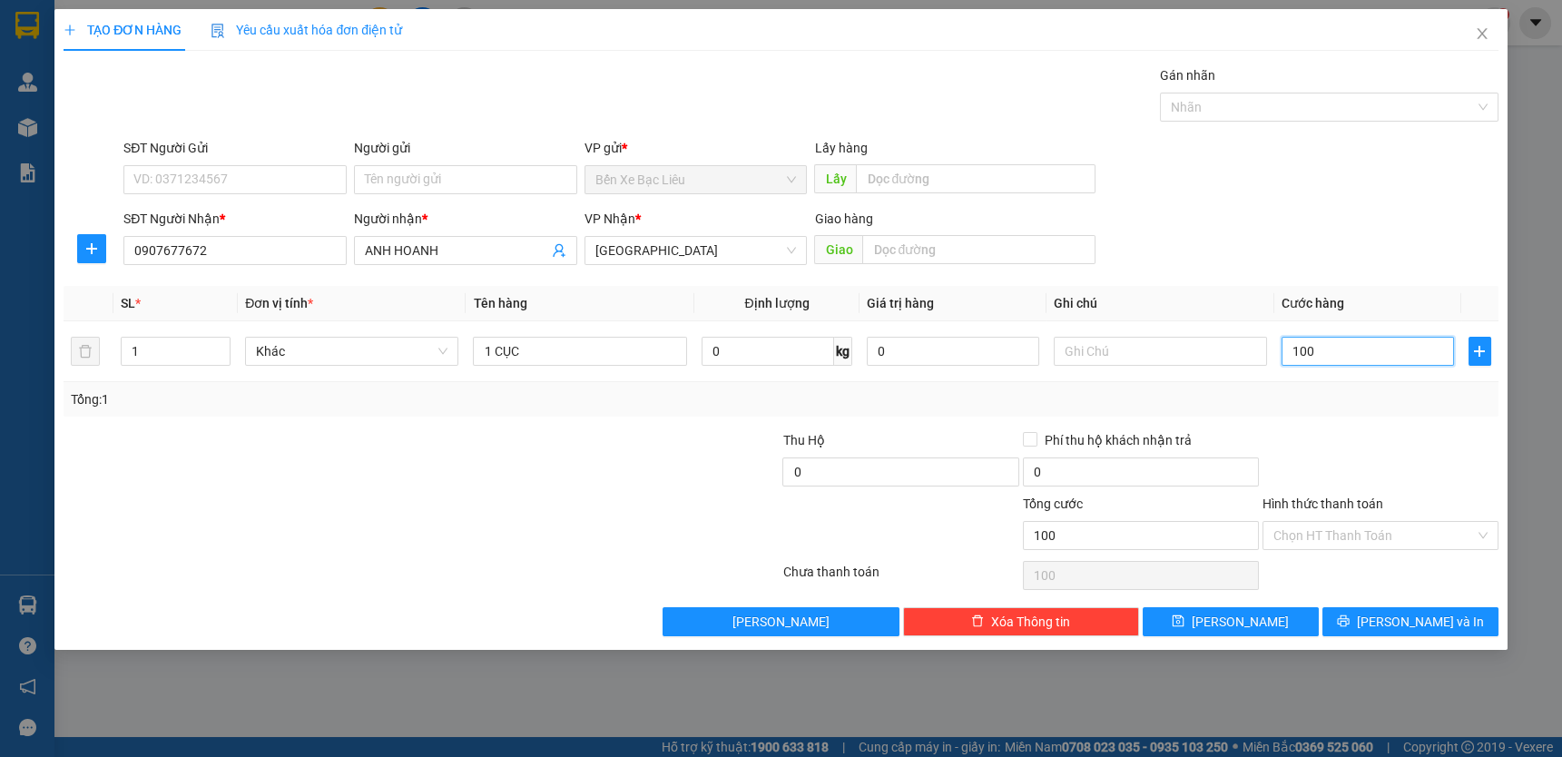
type input "1.000"
type input "100"
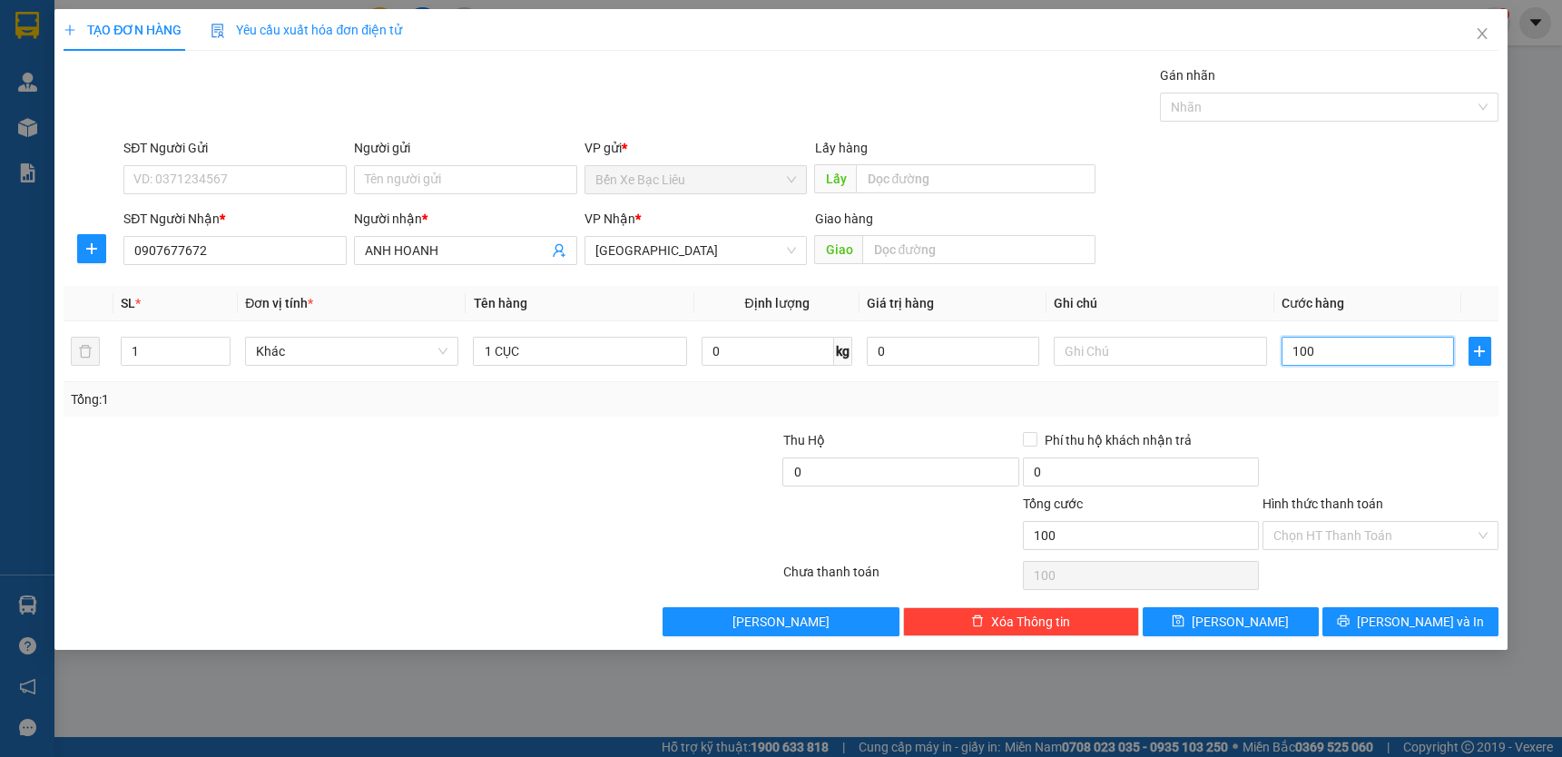
type input "100"
type input "100.000"
click at [1394, 432] on div at bounding box center [1380, 462] width 240 height 64
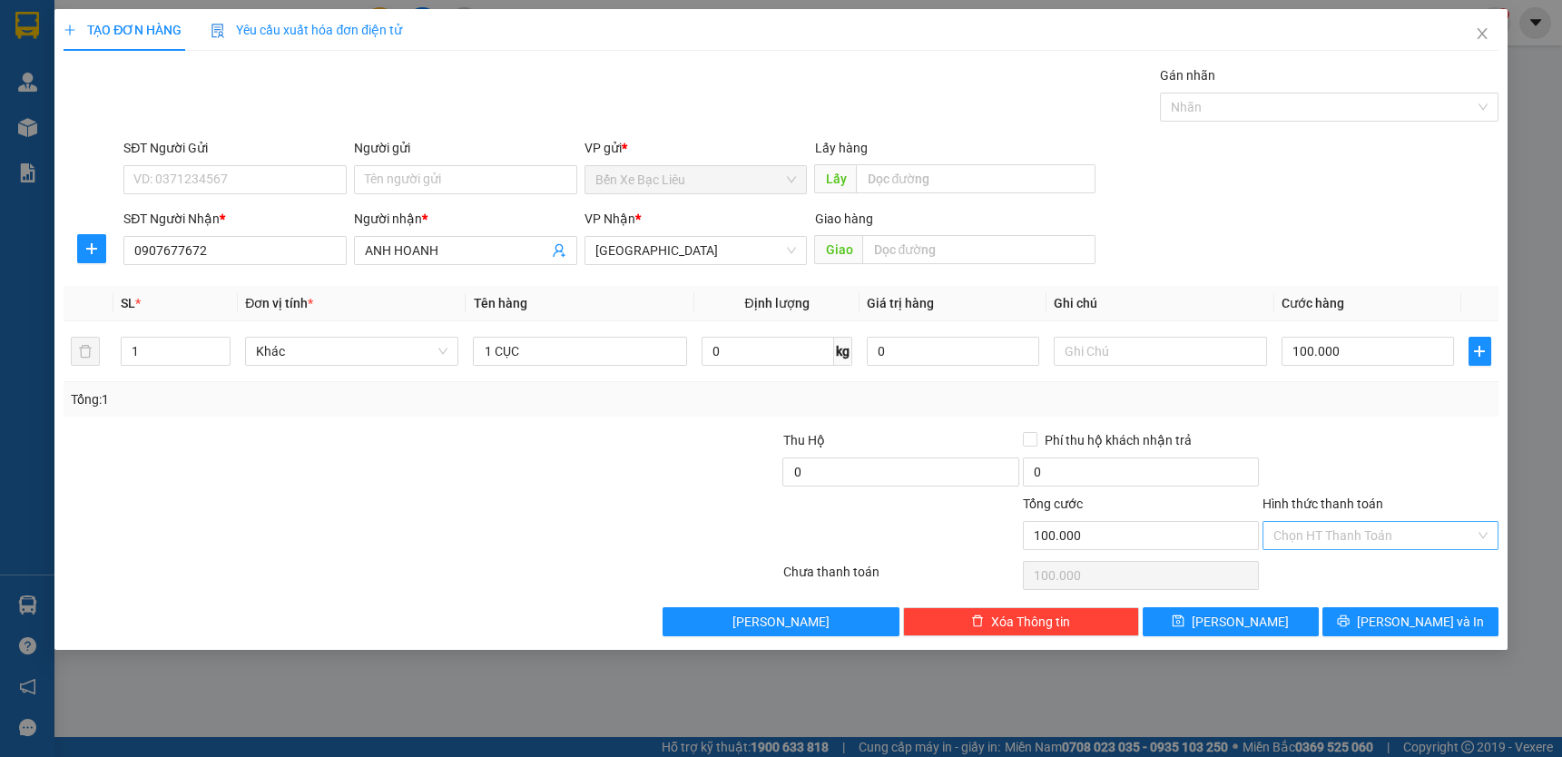
click at [1445, 523] on input "Hình thức thanh toán" at bounding box center [1373, 535] width 201 height 27
click at [1459, 563] on div "Tại văn phòng" at bounding box center [1380, 571] width 214 height 20
type input "0"
click at [1407, 619] on span "[PERSON_NAME] và In" at bounding box center [1419, 622] width 127 height 20
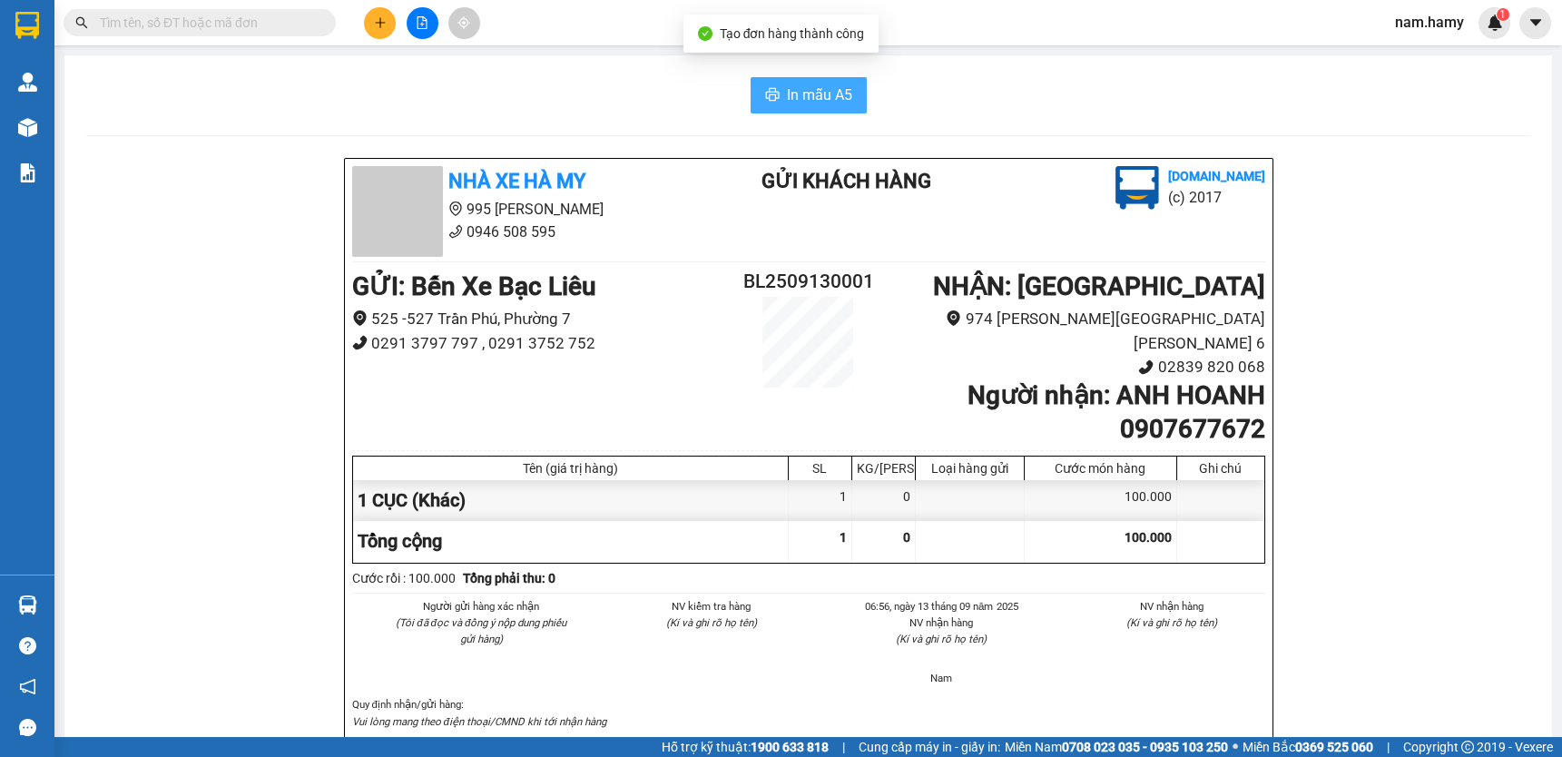
click at [818, 103] on span "In mẫu A5" at bounding box center [819, 94] width 65 height 23
click at [771, 93] on icon "printer" at bounding box center [772, 94] width 14 height 13
click at [416, 20] on icon "file-add" at bounding box center [422, 22] width 13 height 13
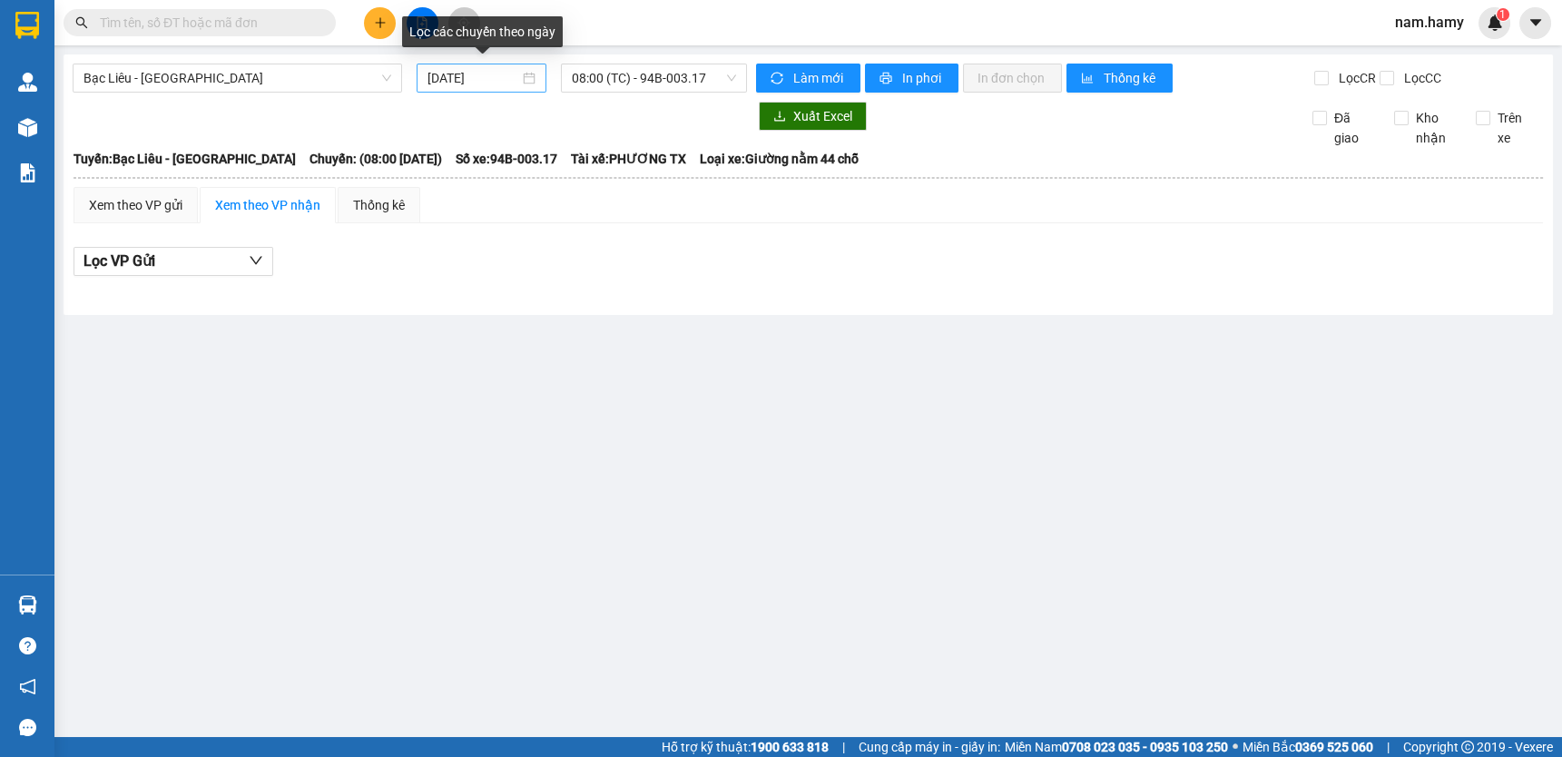
click at [534, 80] on div "[DATE]" at bounding box center [480, 78] width 107 height 20
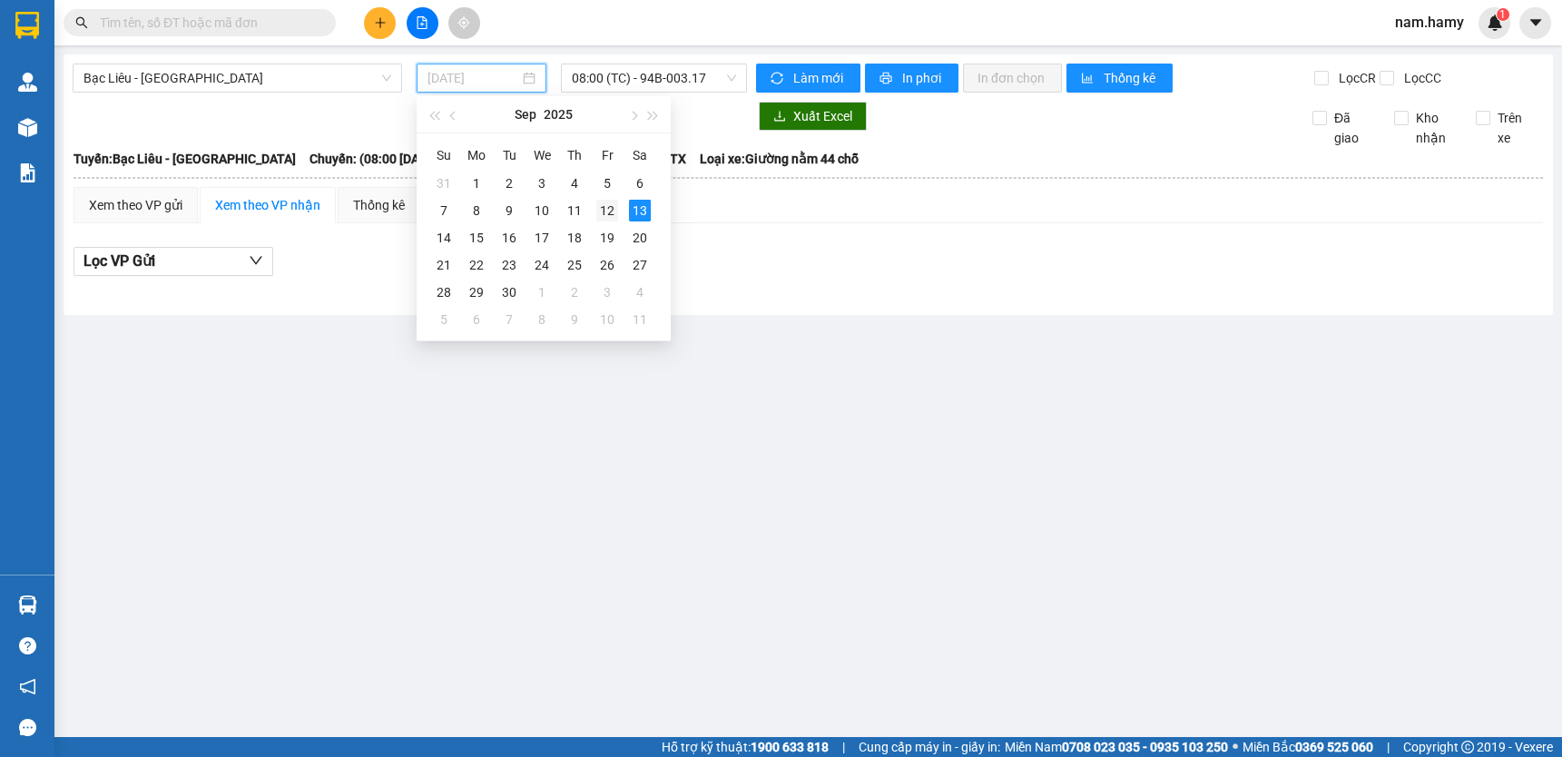
click at [608, 208] on div "12" at bounding box center [607, 211] width 22 height 22
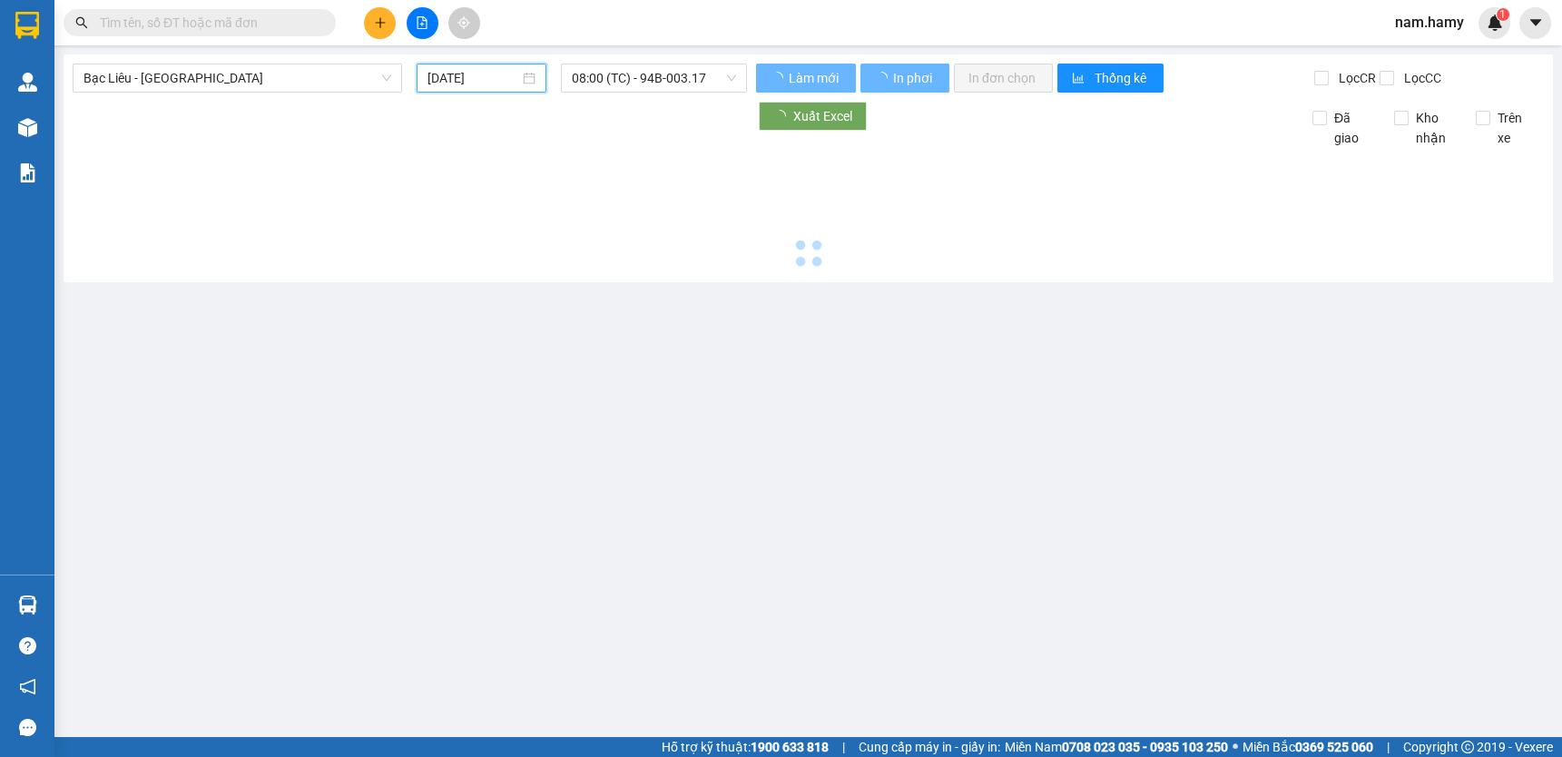
type input "[DATE]"
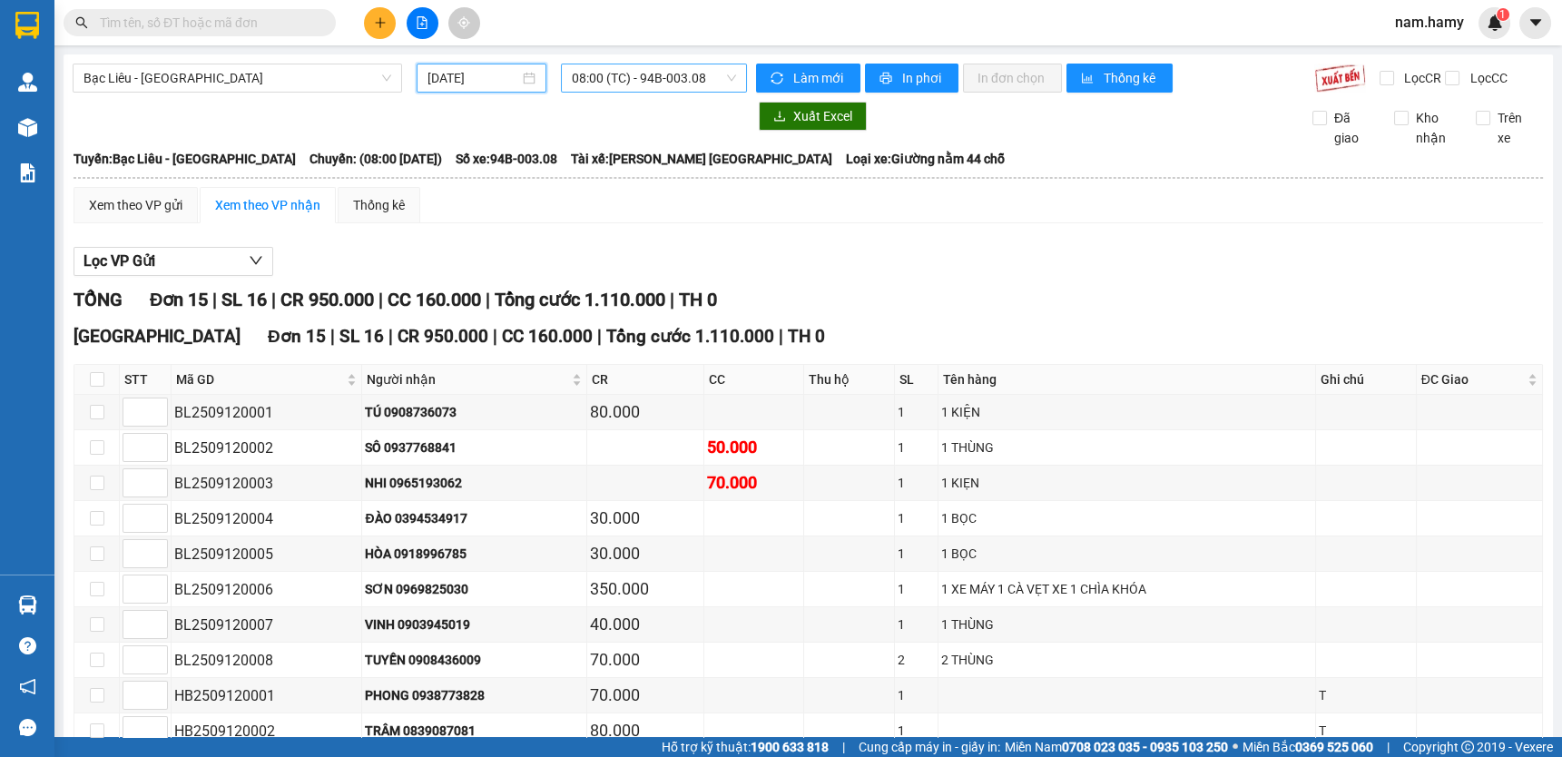
click at [661, 83] on span "08:00 (TC) - 94B-003.08" at bounding box center [654, 77] width 164 height 27
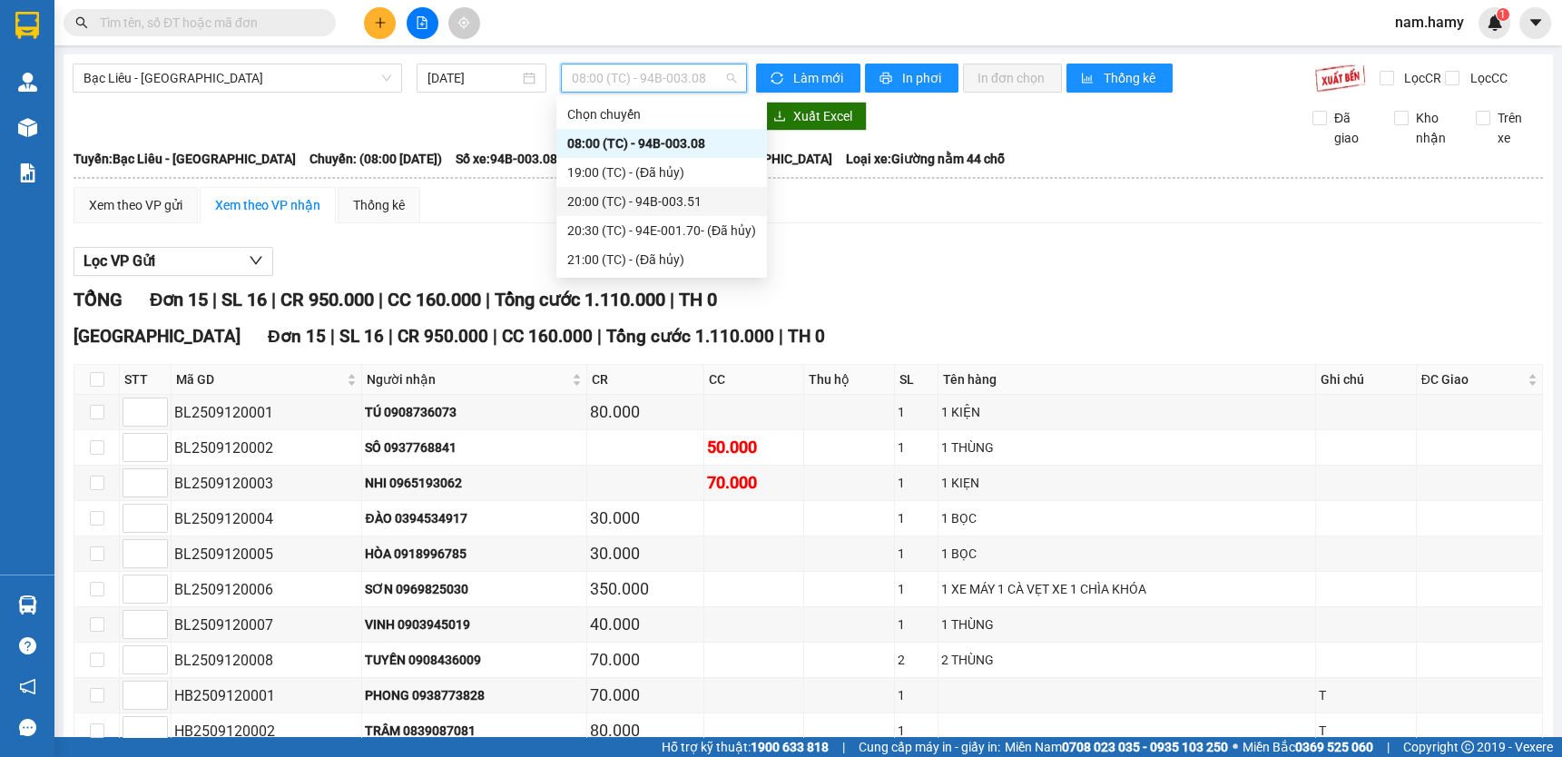
scroll to position [293, 0]
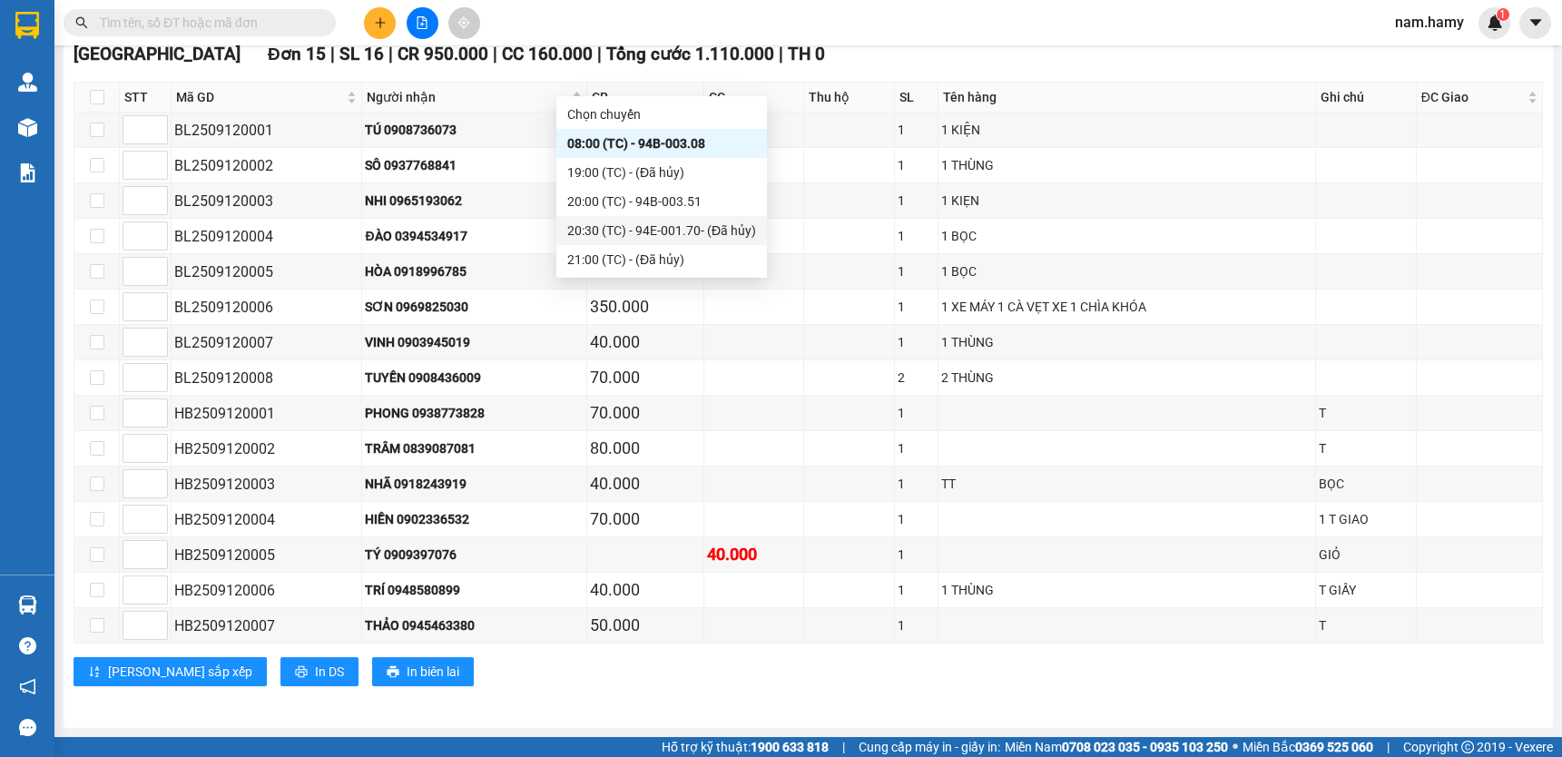
click at [649, 220] on div "20:30 (TC) - 94E-001.70 - (Đã hủy)" at bounding box center [661, 230] width 189 height 20
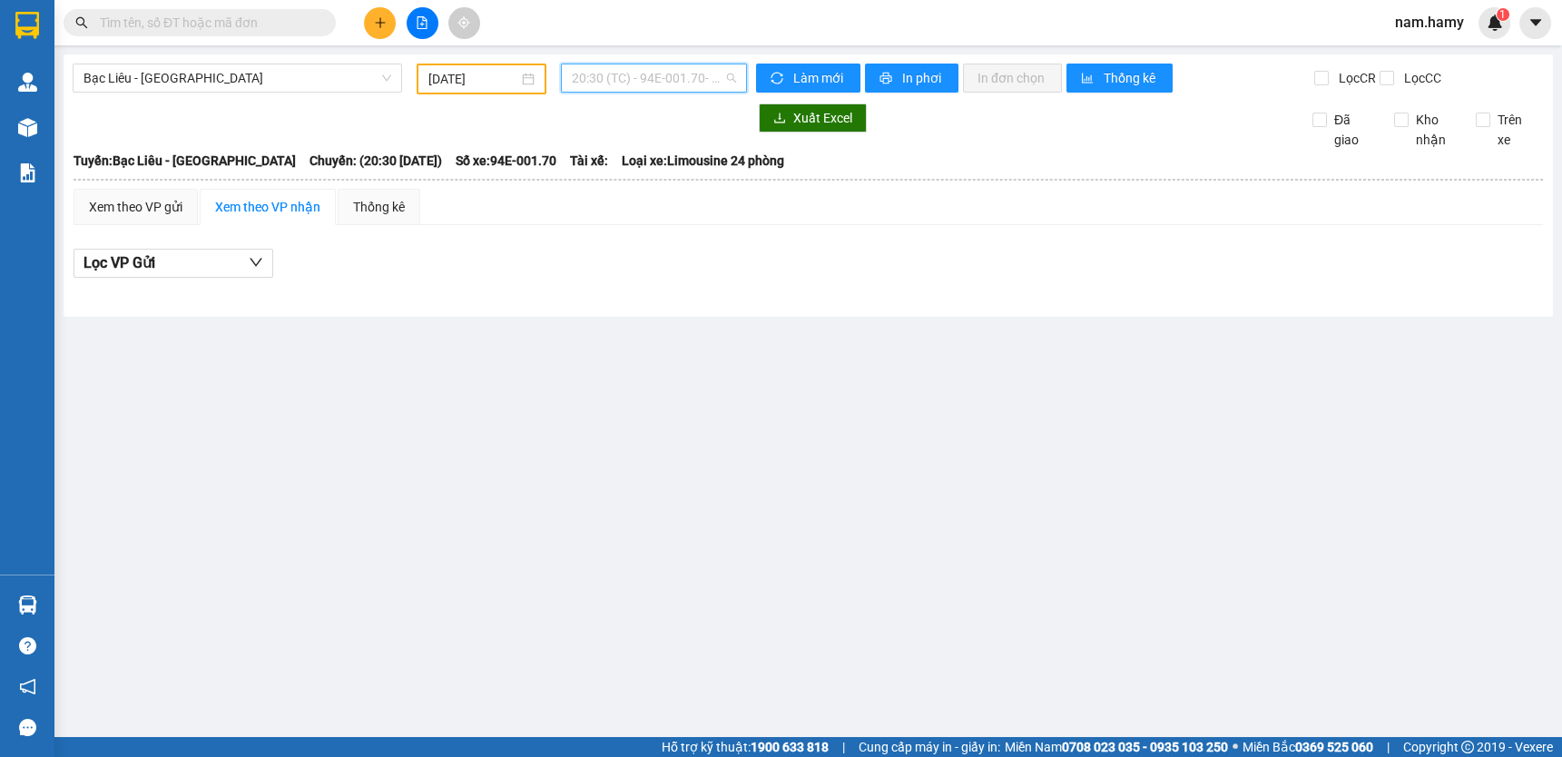
click at [617, 83] on span "20:30 (TC) - 94E-001.70 - (Đã hủy)" at bounding box center [654, 77] width 164 height 27
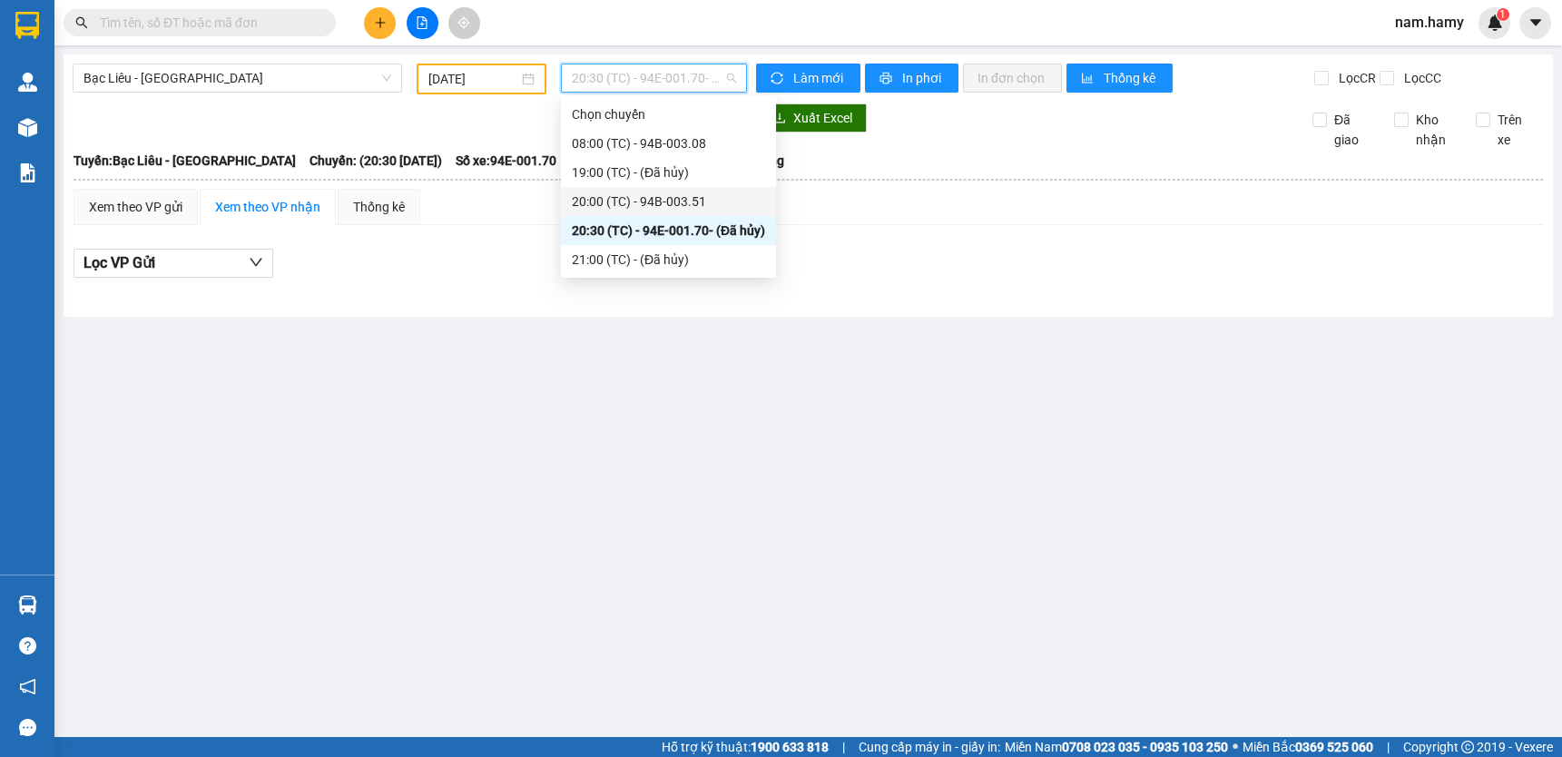
click at [661, 201] on div "20:00 (TC) - 94B-003.51" at bounding box center [668, 201] width 193 height 20
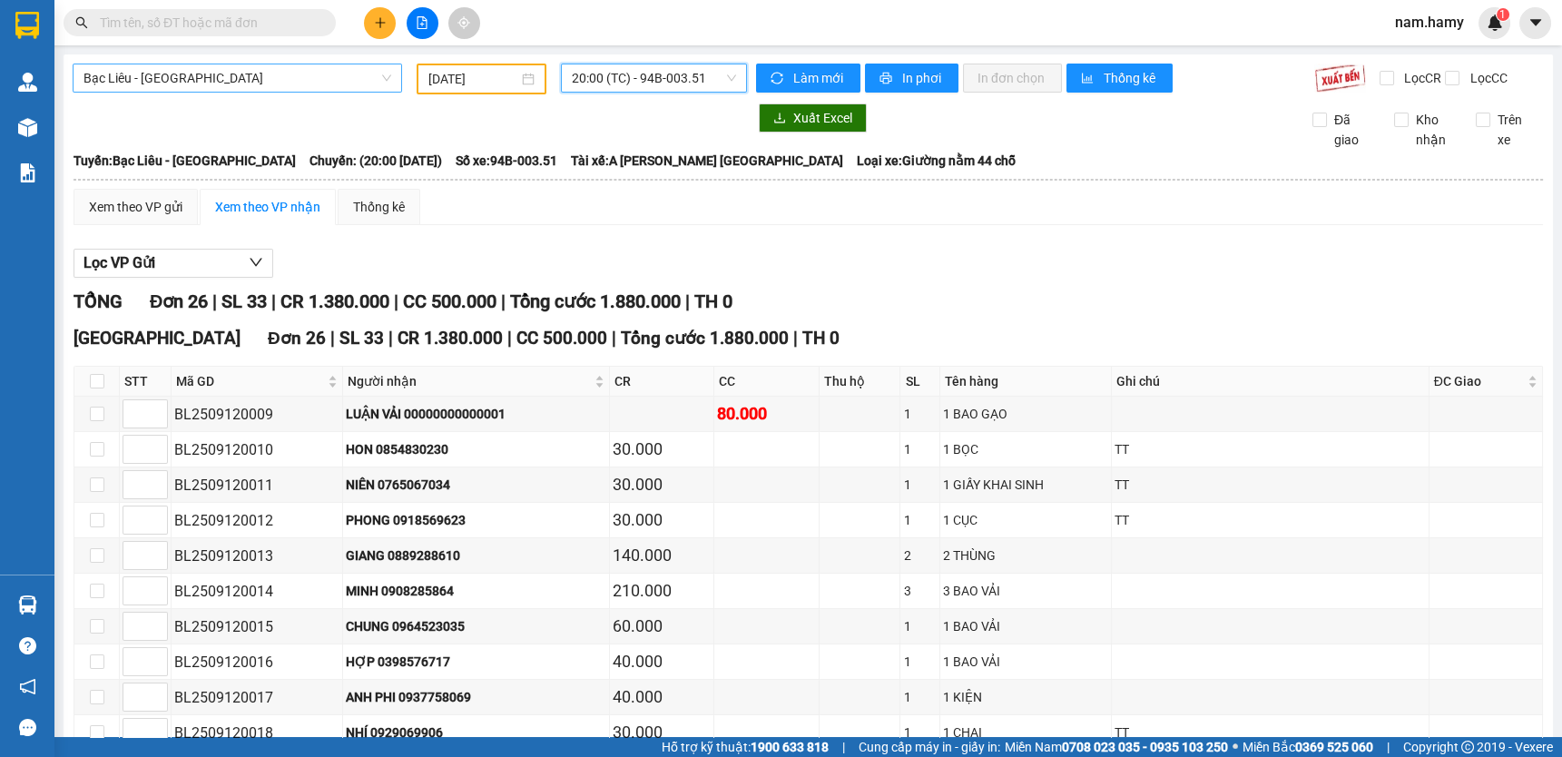
click at [260, 78] on span "Bạc Liêu - [GEOGRAPHIC_DATA]" at bounding box center [237, 77] width 308 height 27
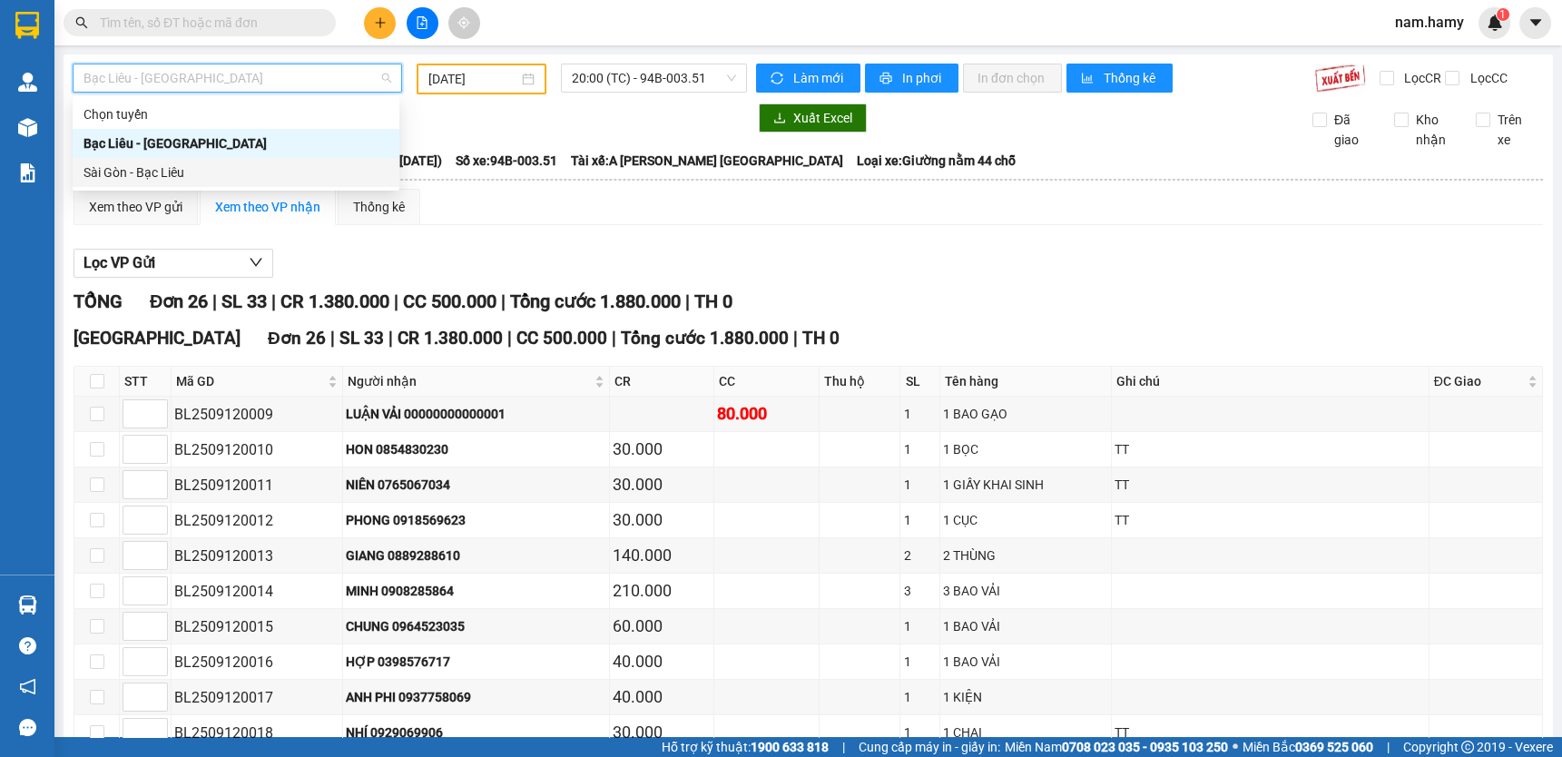
click at [243, 172] on div "Sài Gòn - Bạc Liêu" at bounding box center [235, 172] width 305 height 20
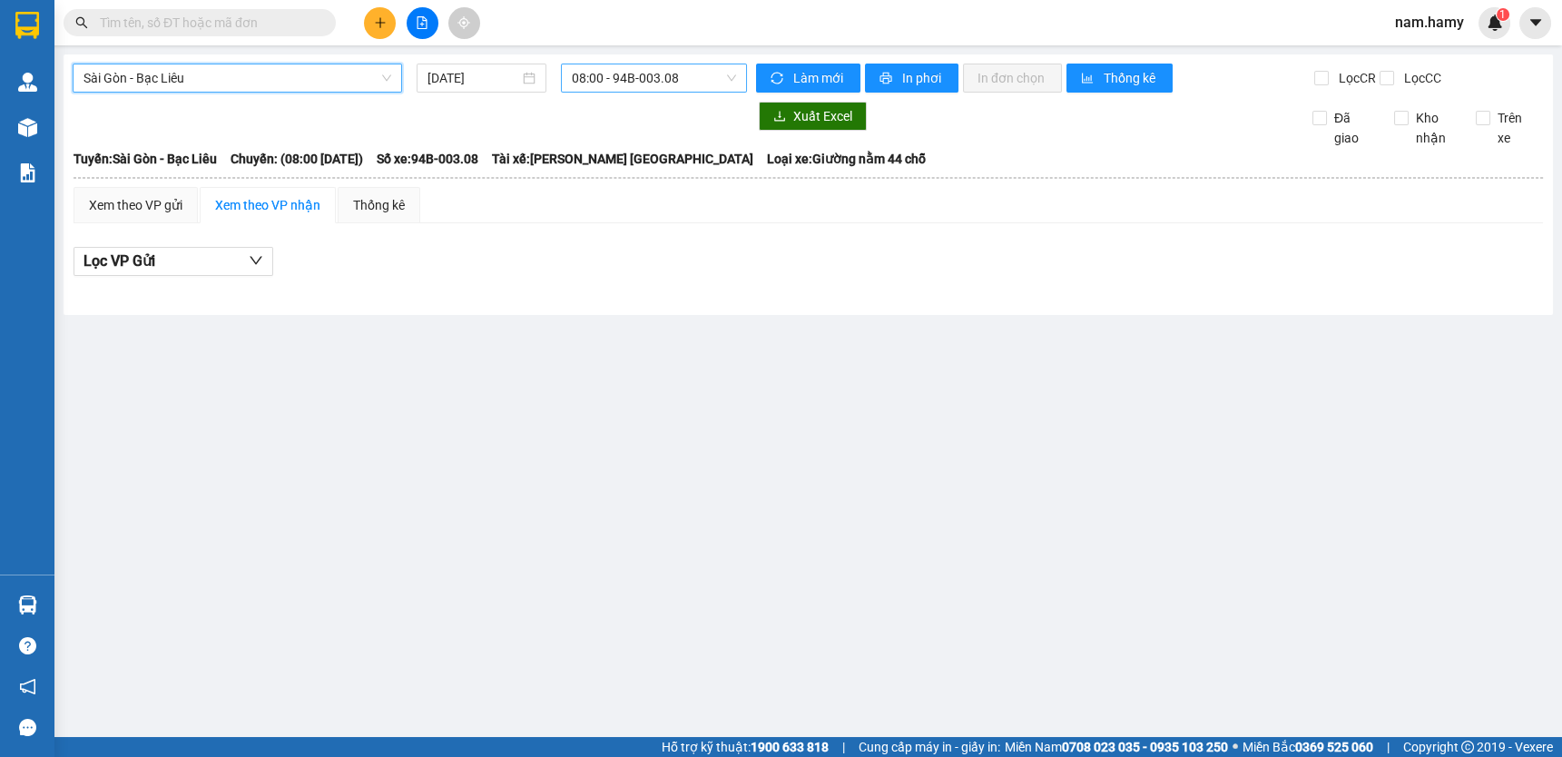
click at [647, 84] on span "08:00 - 94B-003.08" at bounding box center [654, 77] width 164 height 27
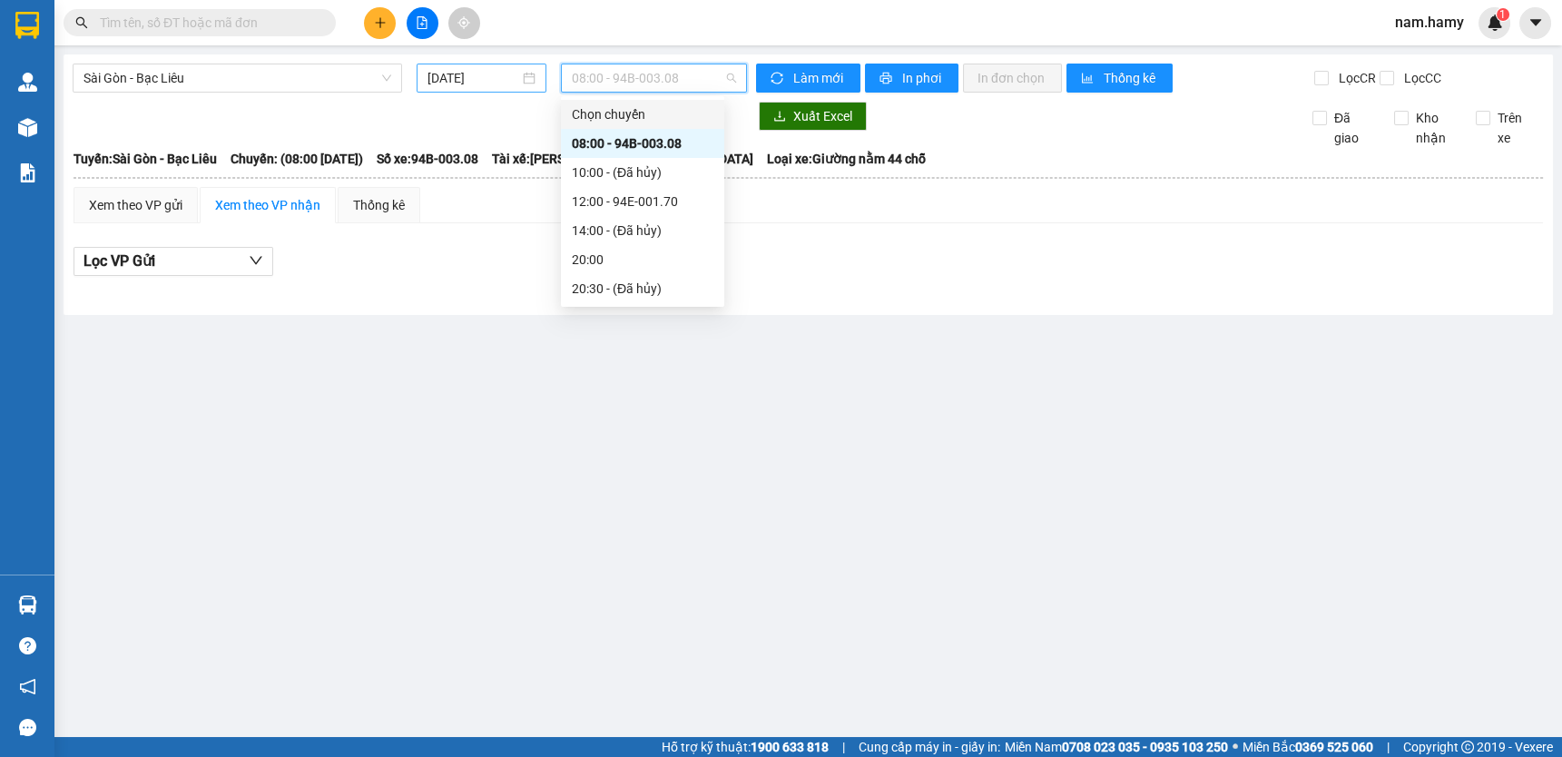
click at [525, 78] on div "[DATE]" at bounding box center [480, 78] width 107 height 20
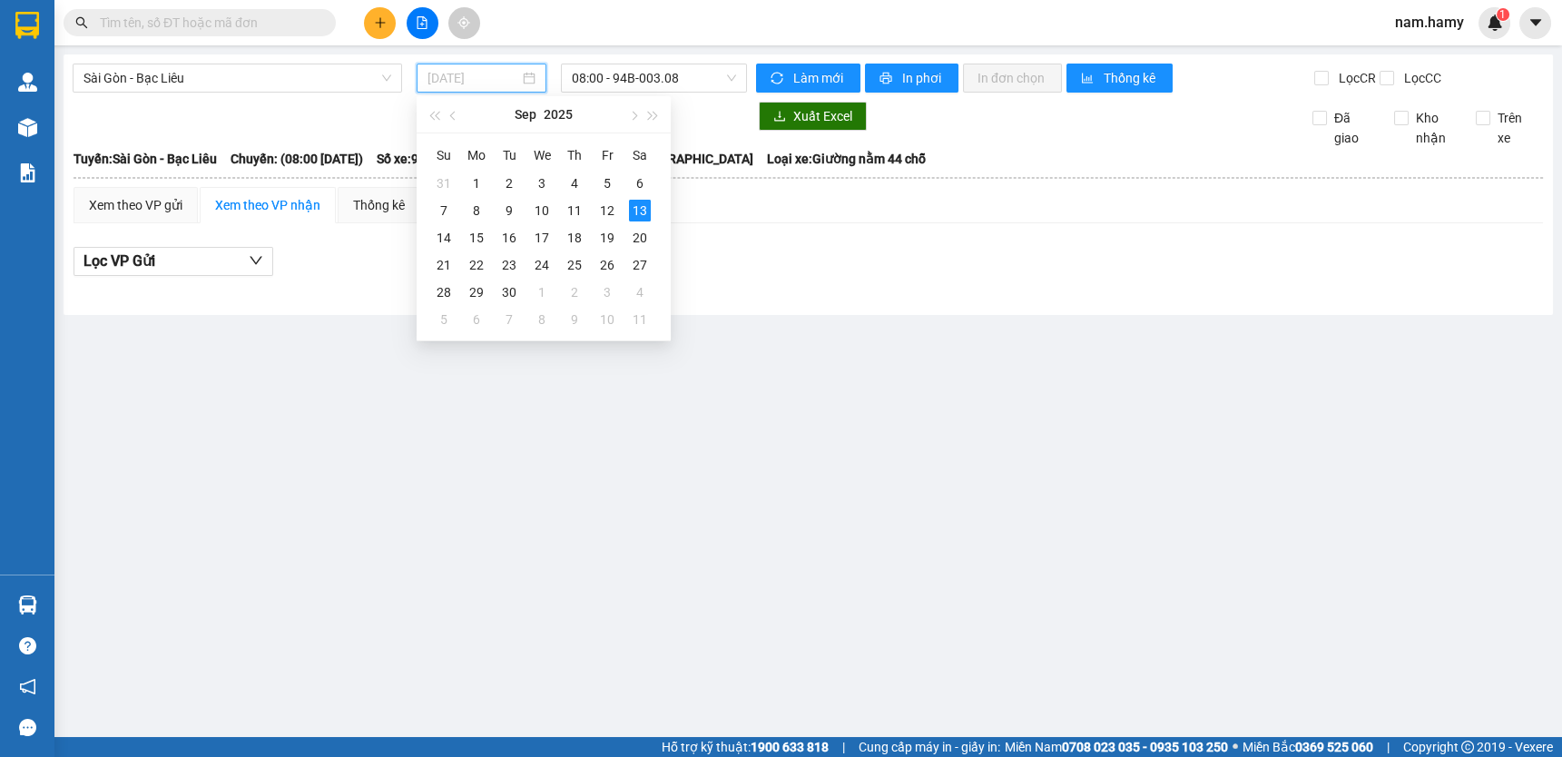
drag, startPoint x: 604, startPoint y: 201, endPoint x: 628, endPoint y: 127, distance: 78.1
click at [605, 201] on div "12" at bounding box center [607, 211] width 22 height 22
type input "[DATE]"
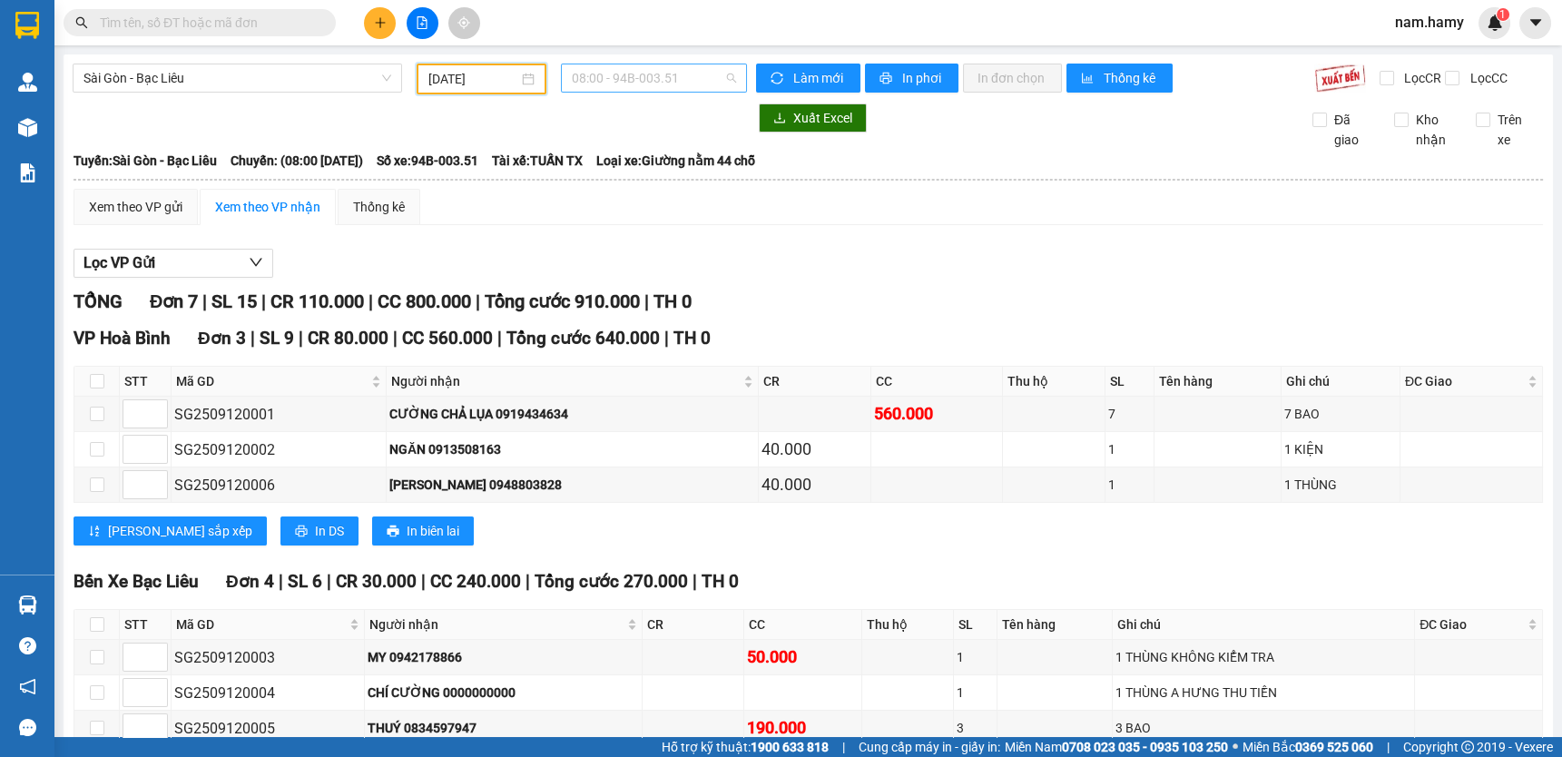
click at [685, 74] on span "08:00 - 94B-003.51" at bounding box center [654, 77] width 164 height 27
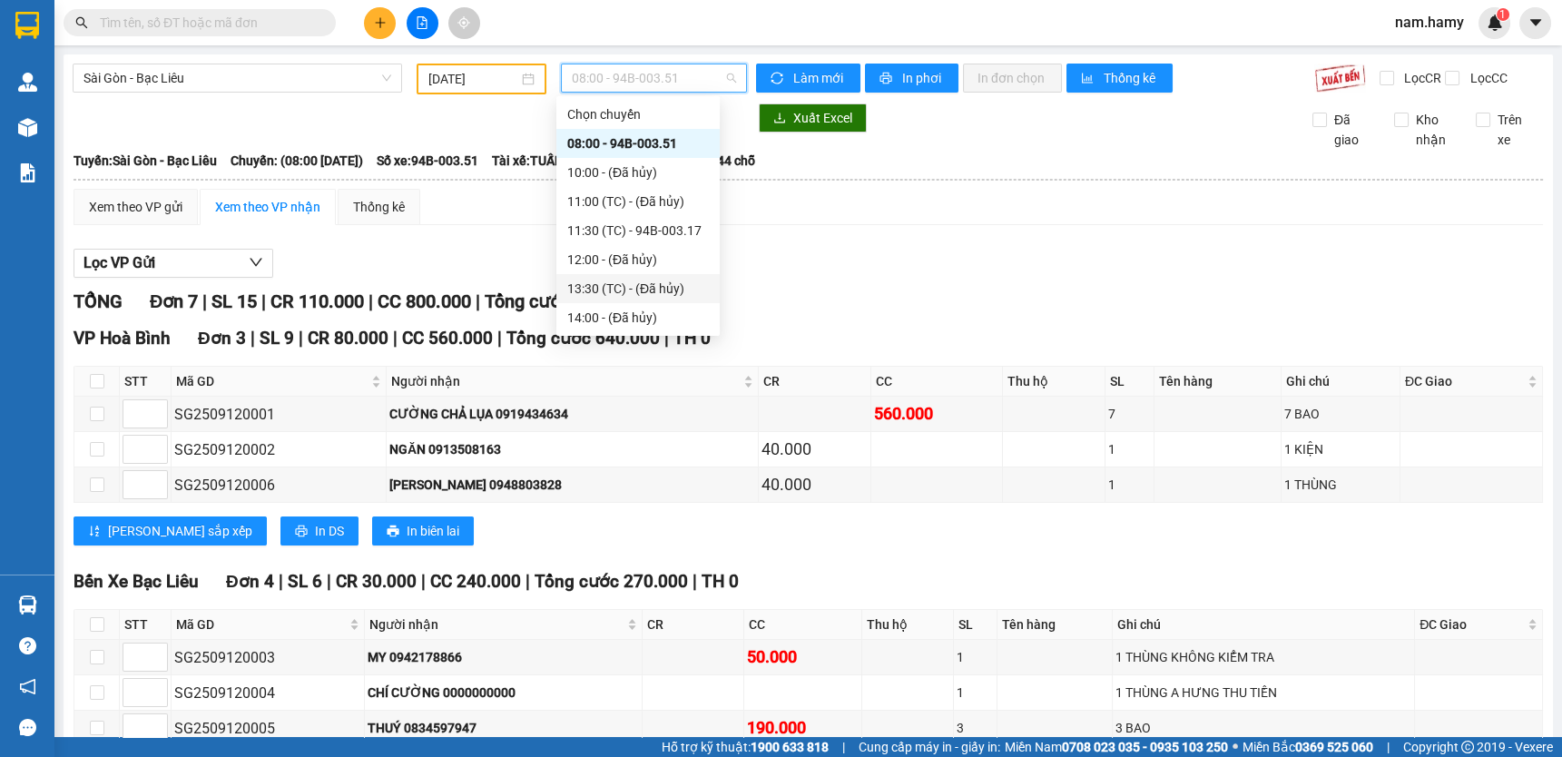
scroll to position [57, 0]
click at [637, 285] on div "20:00 - 94B-003.31" at bounding box center [638, 289] width 142 height 20
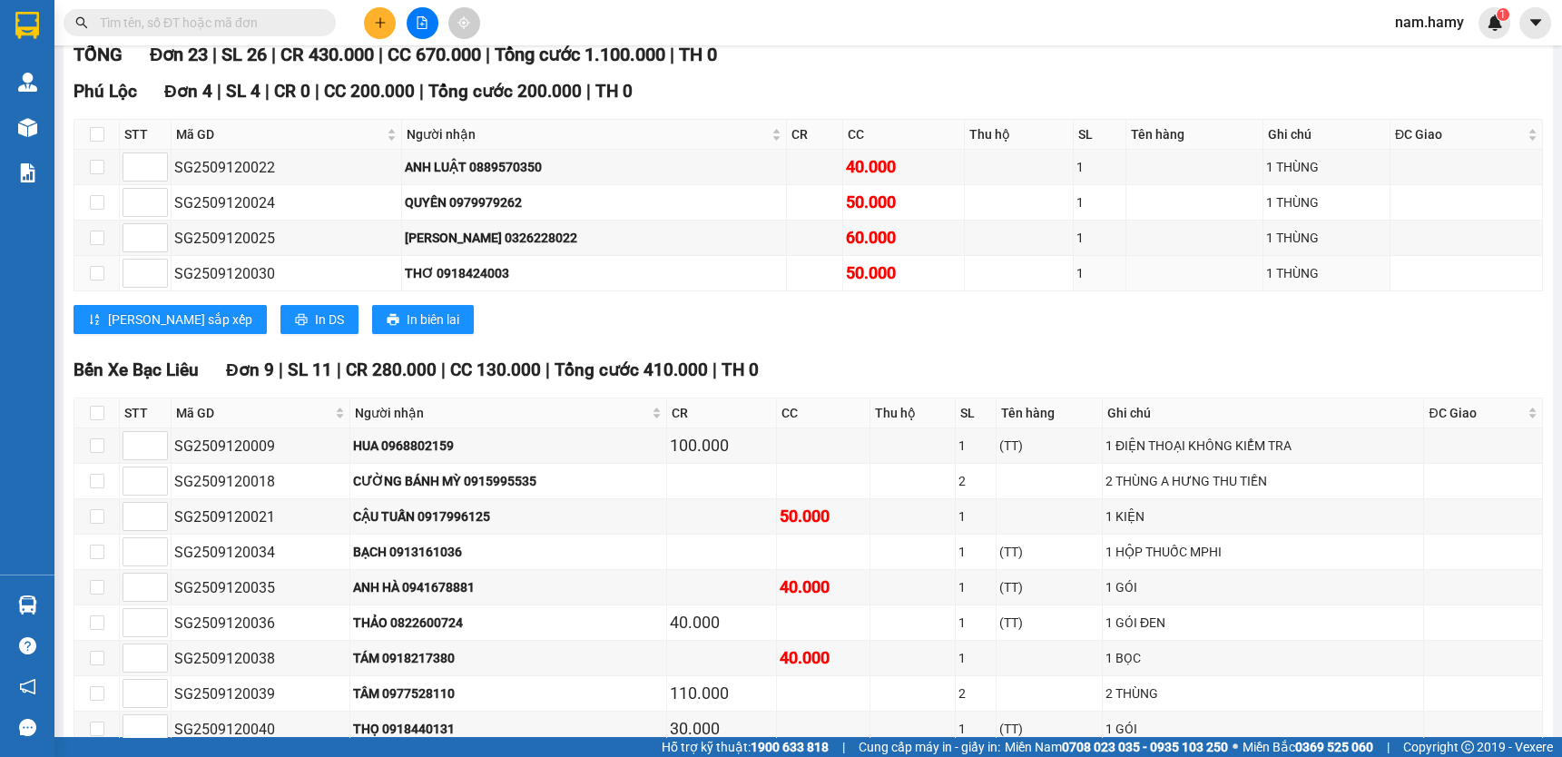
scroll to position [412, 0]
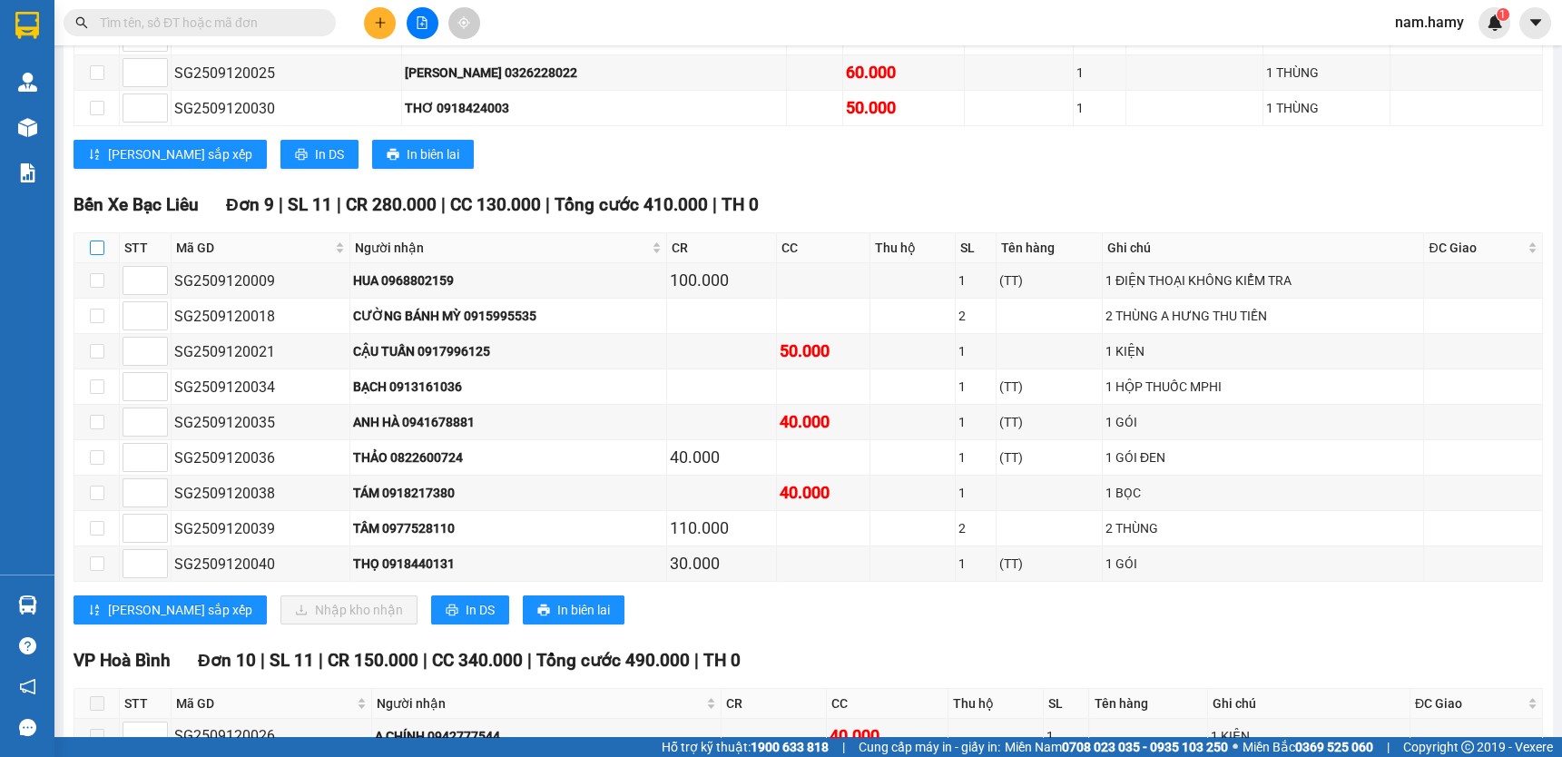
click at [102, 255] on input "checkbox" at bounding box center [97, 247] width 15 height 15
checkbox input "true"
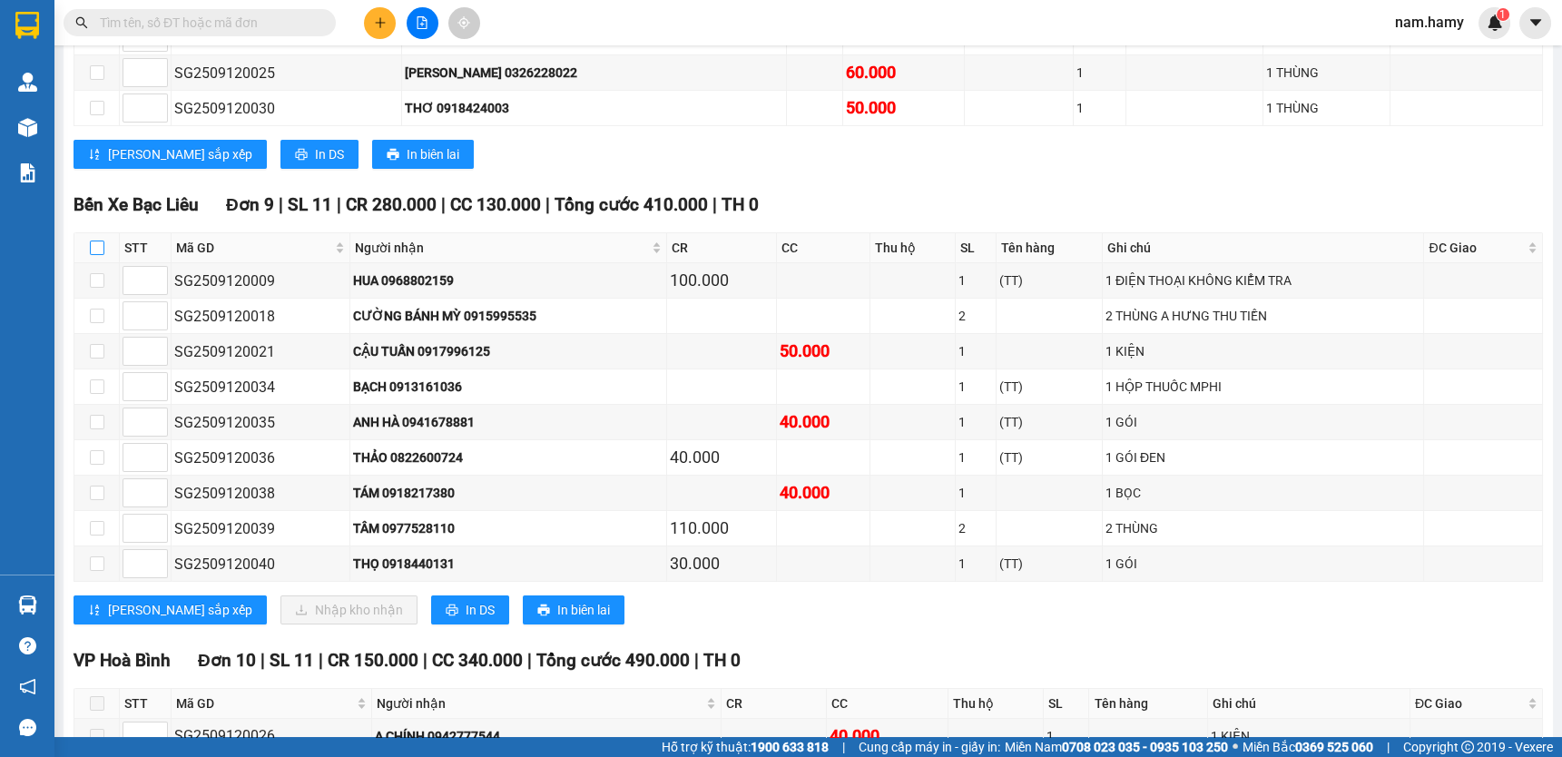
checkbox input "true"
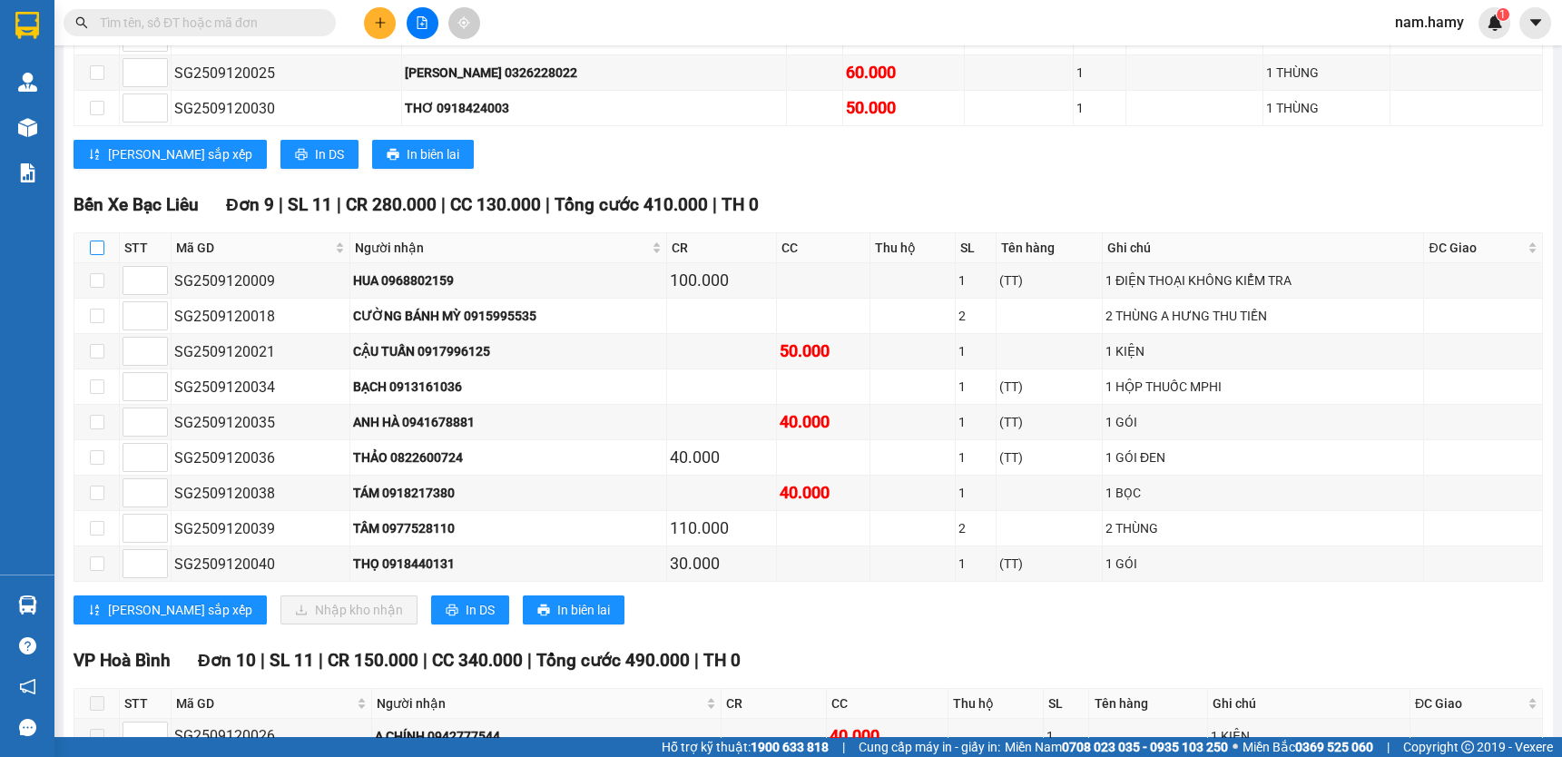
checkbox input "true"
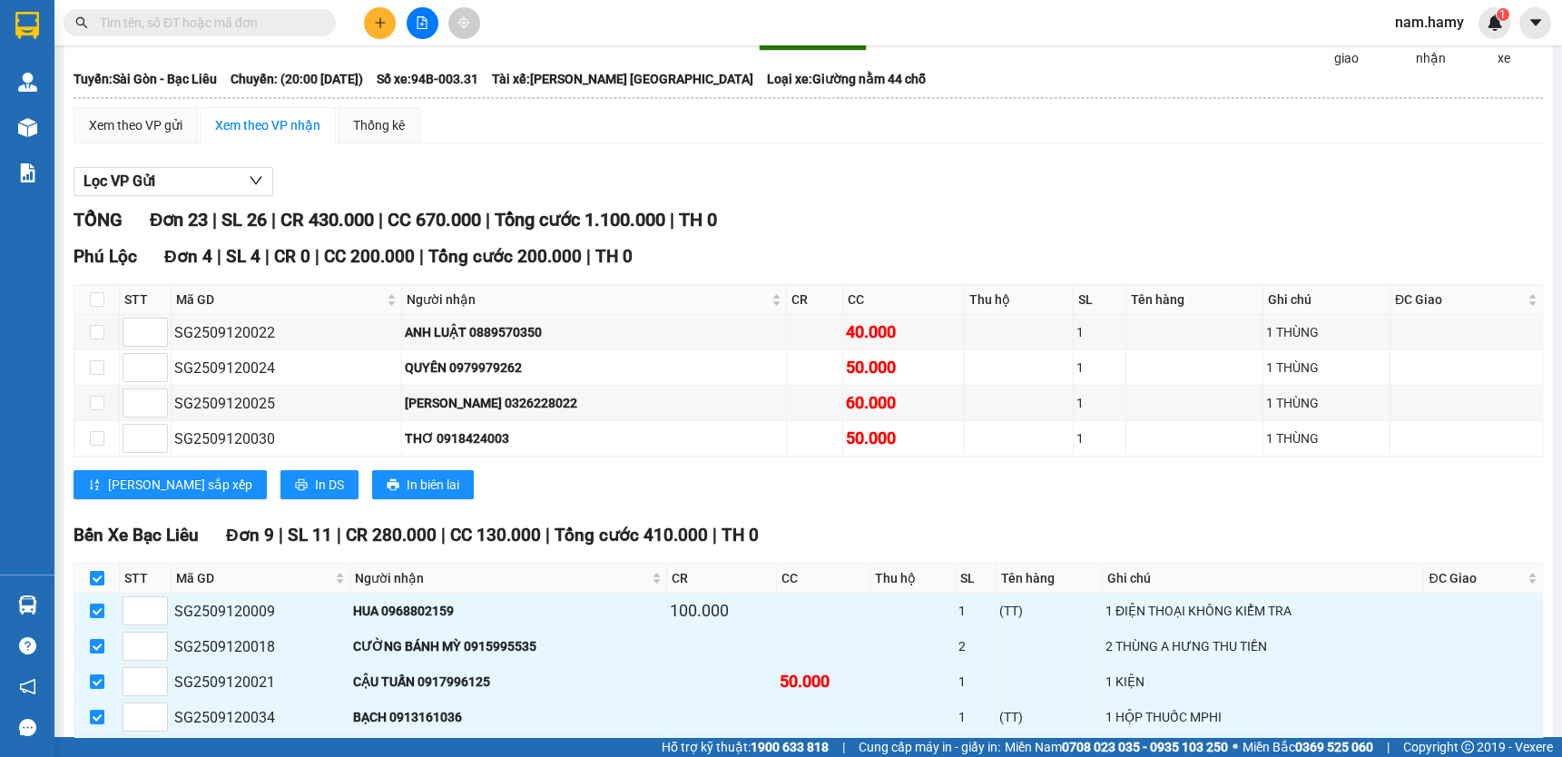
scroll to position [0, 0]
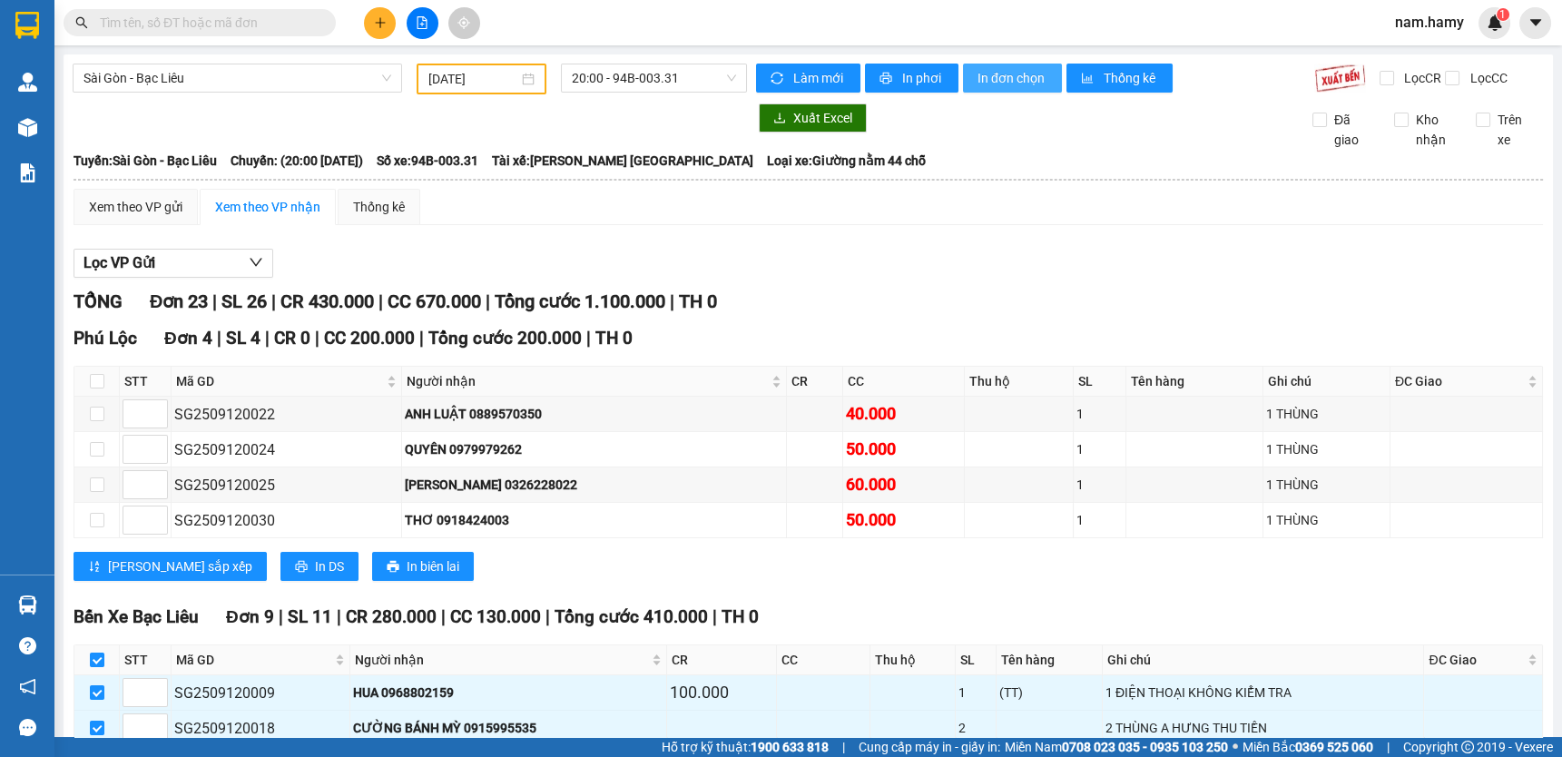
click at [991, 82] on span "In đơn chọn" at bounding box center [1012, 78] width 70 height 20
